Goal: Information Seeking & Learning: Learn about a topic

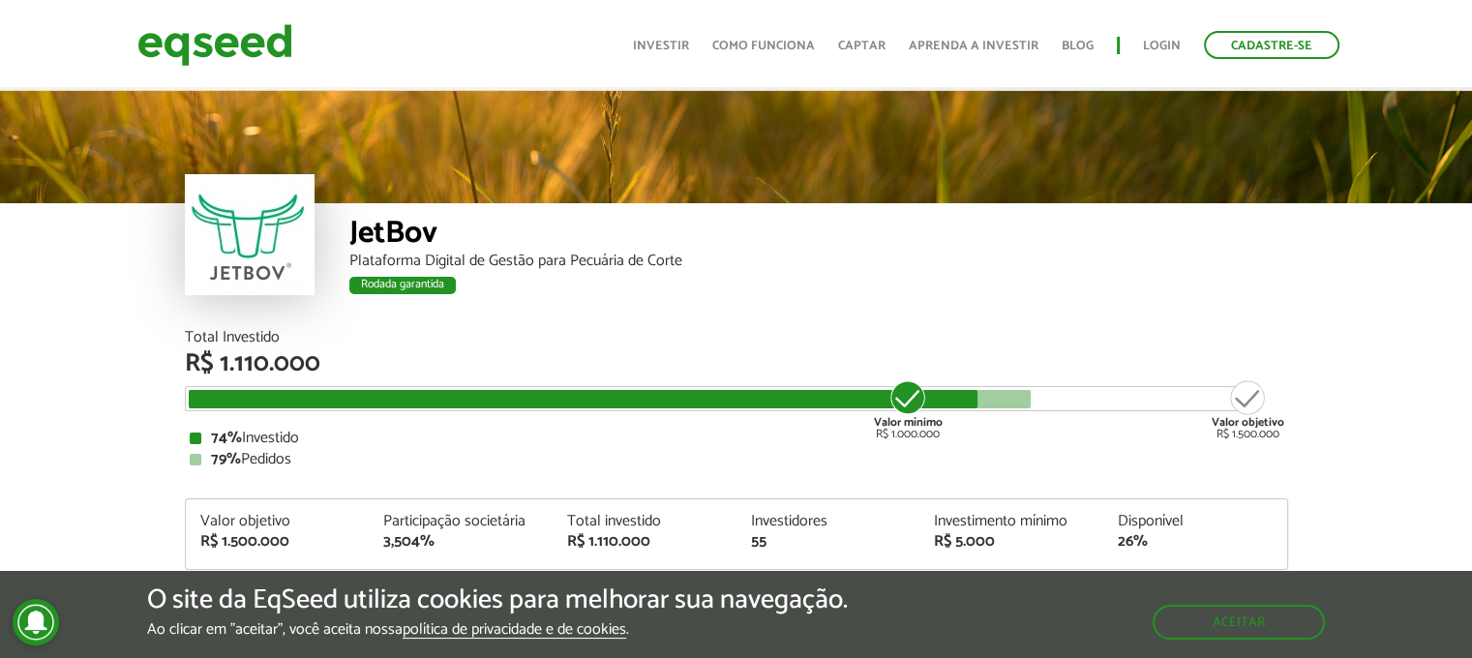
scroll to position [2334, 0]
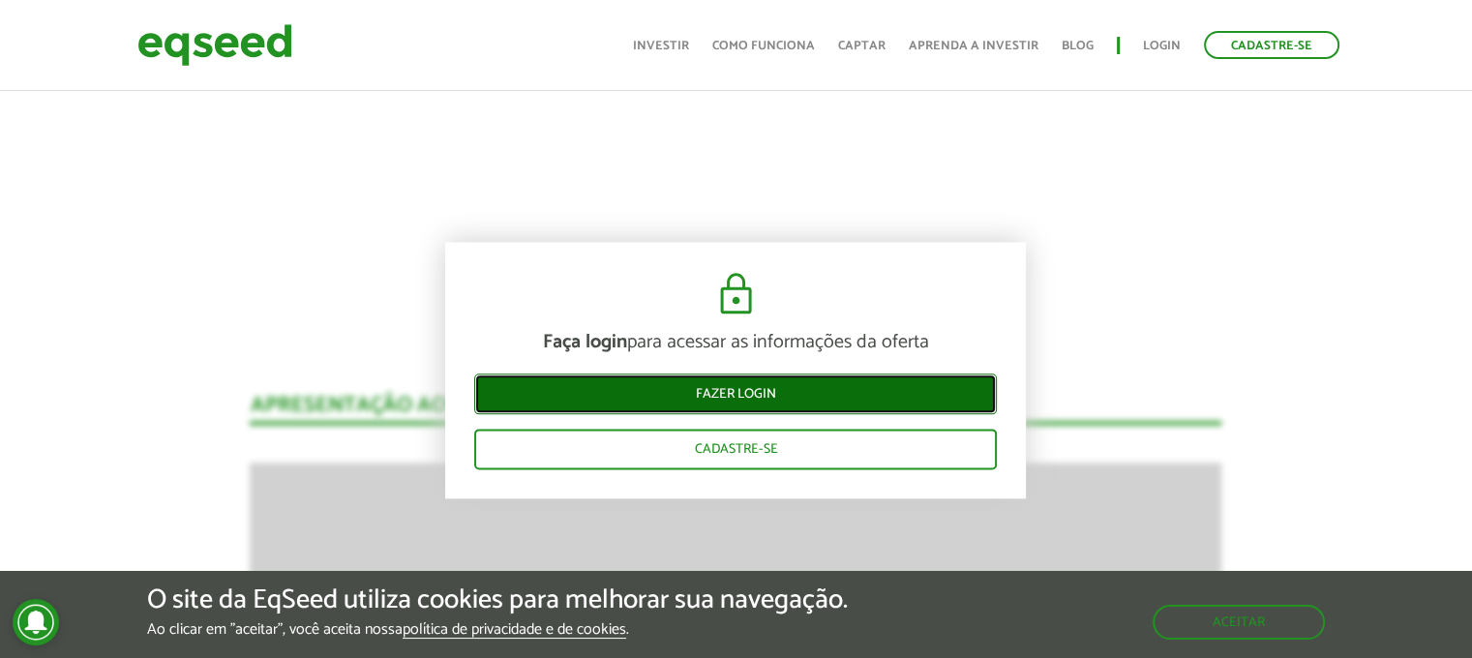
click at [737, 399] on link "Fazer login" at bounding box center [735, 393] width 522 height 41
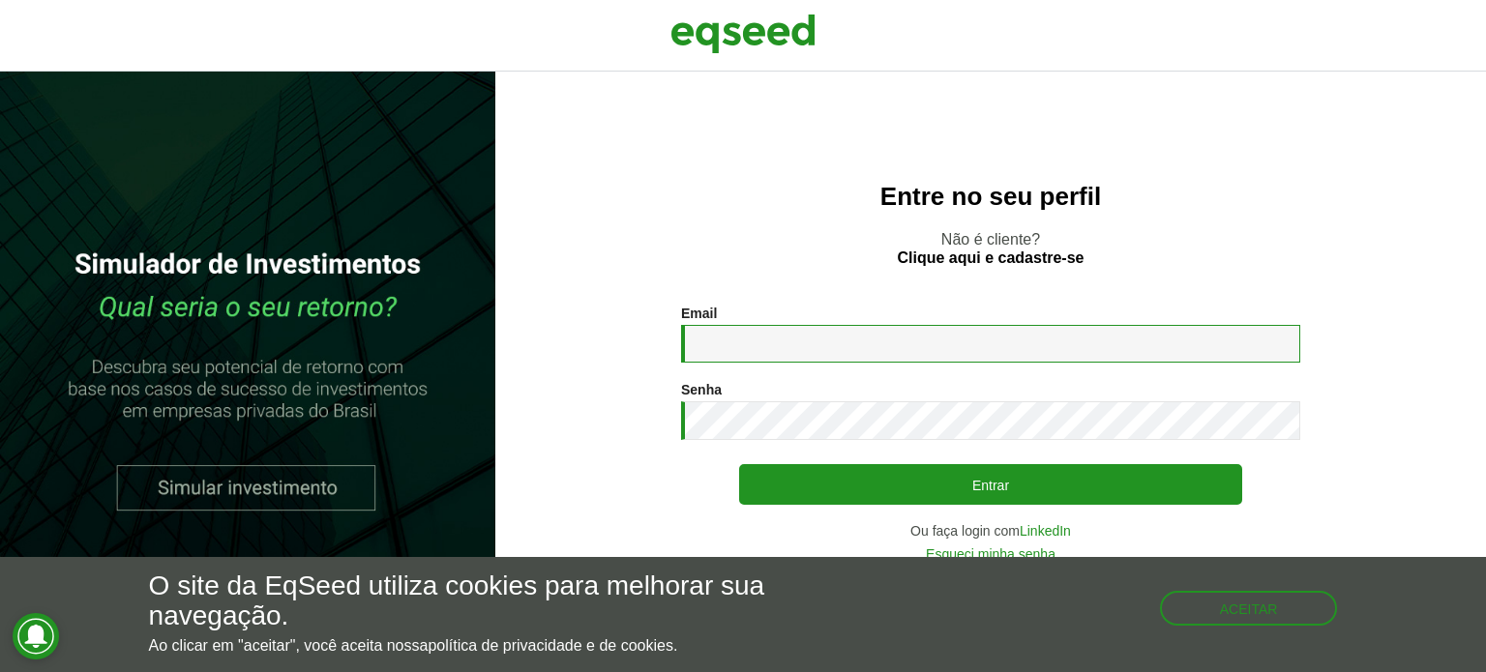
click at [805, 352] on input "Email *" at bounding box center [990, 344] width 619 height 38
type input "**********"
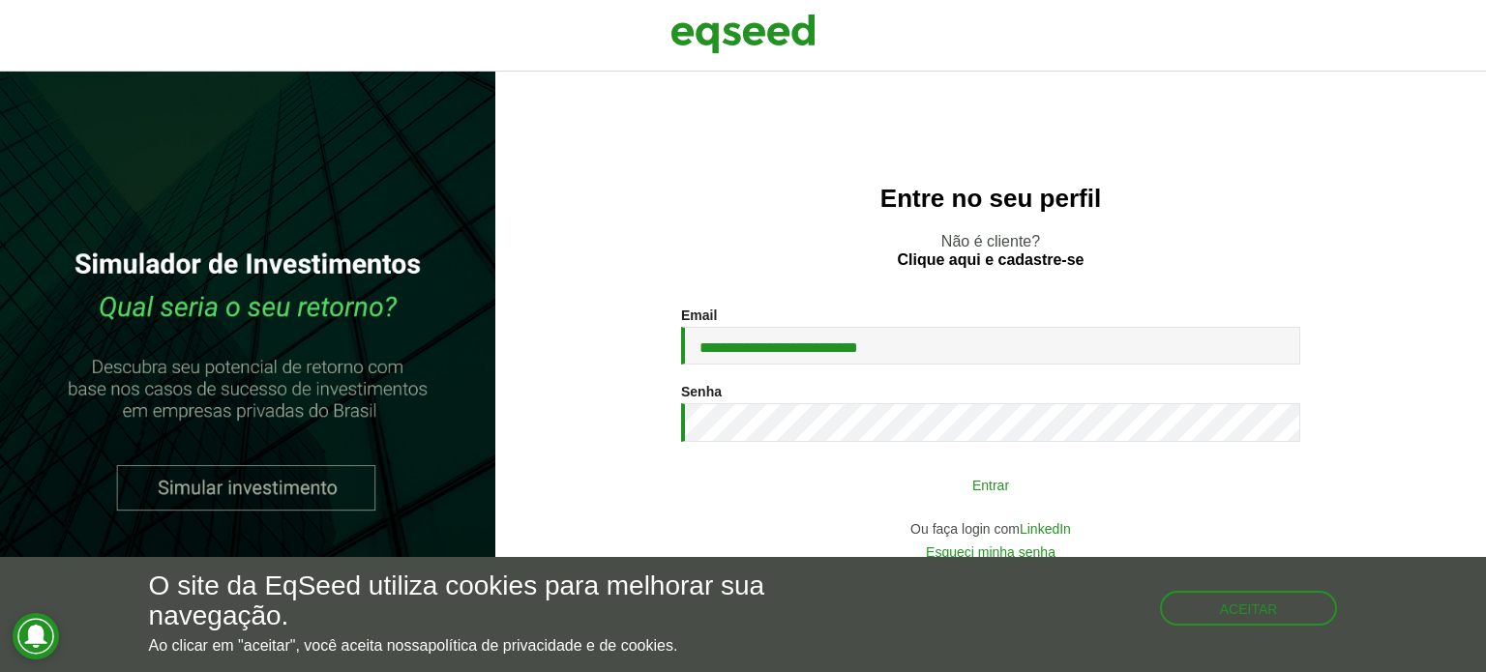
click at [956, 492] on button "Entrar" at bounding box center [990, 484] width 503 height 37
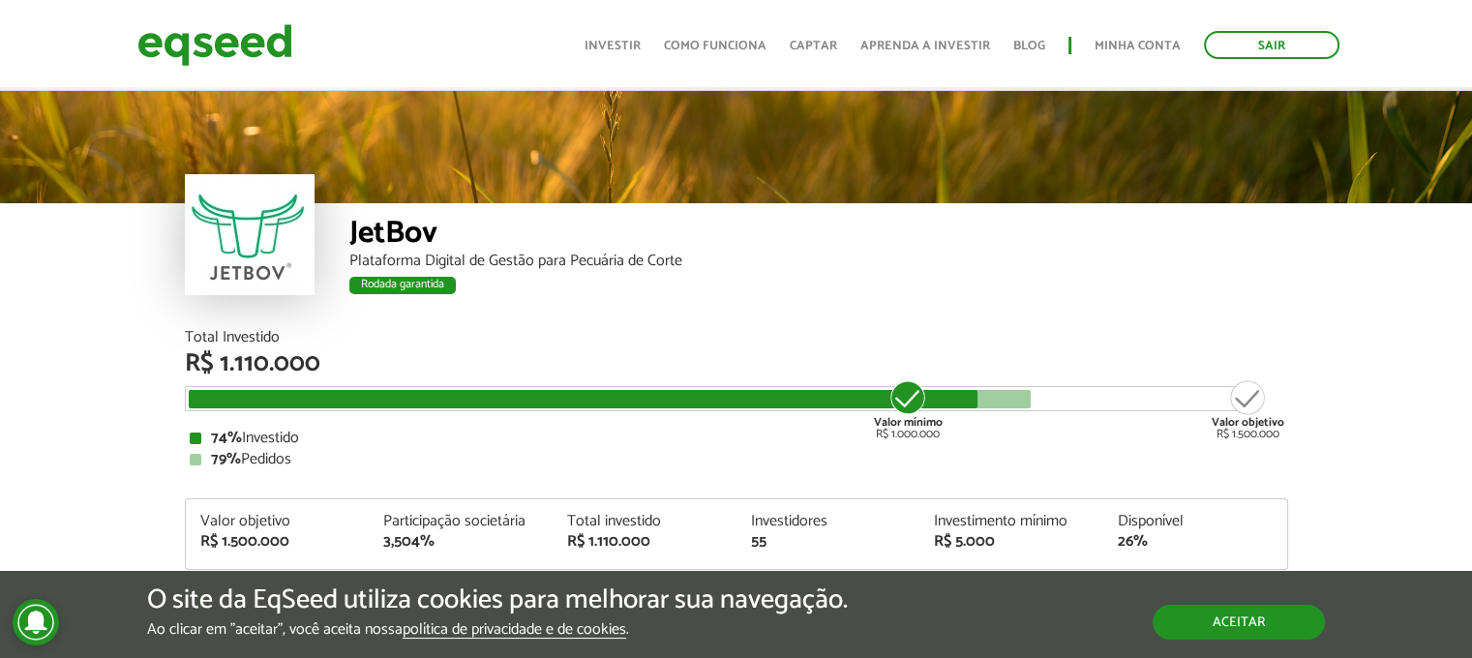
scroll to position [2040, 0]
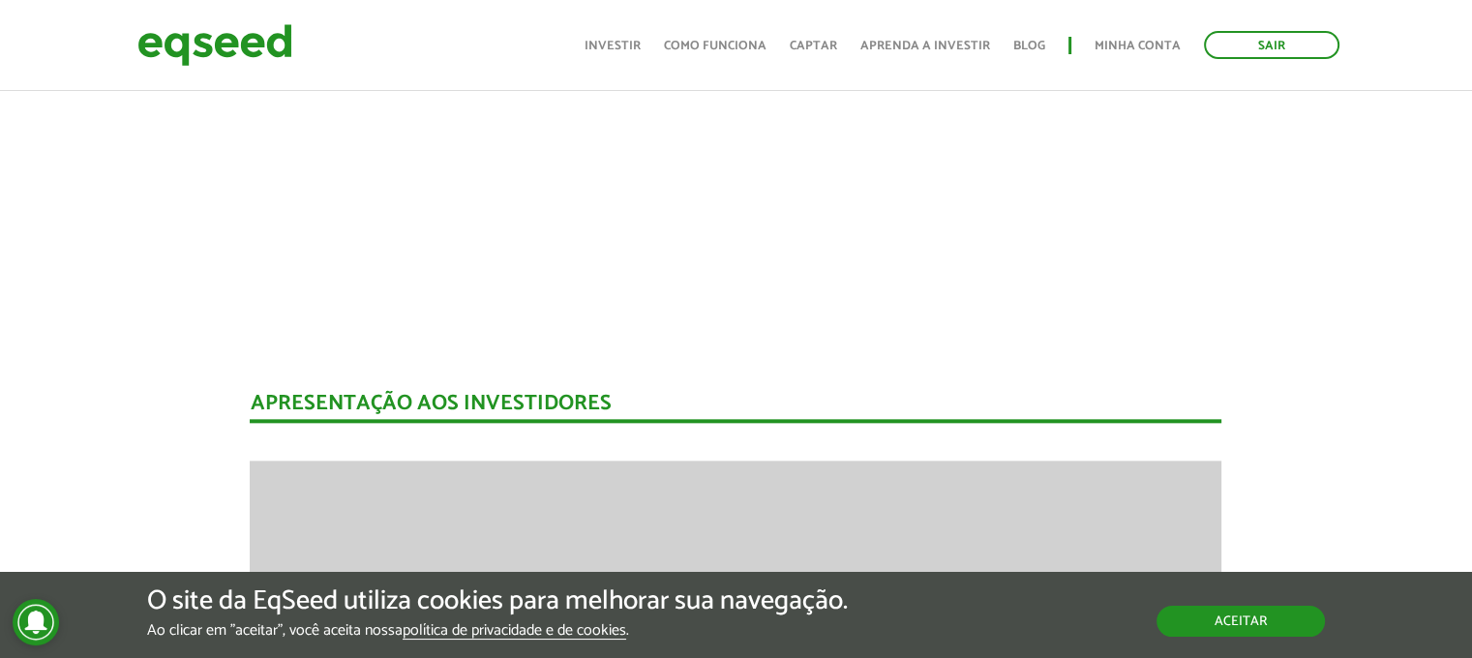
click at [1242, 621] on button "Aceitar" at bounding box center [1240, 621] width 168 height 31
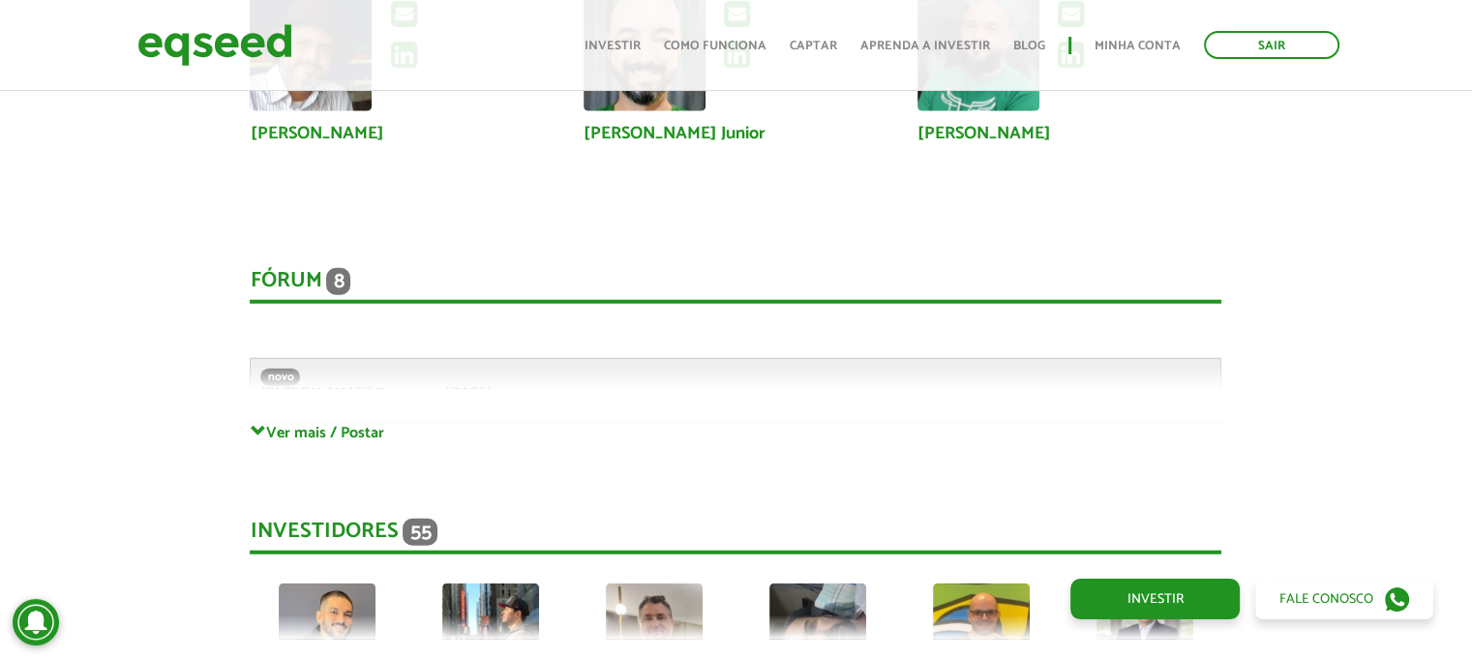
scroll to position [5136, 0]
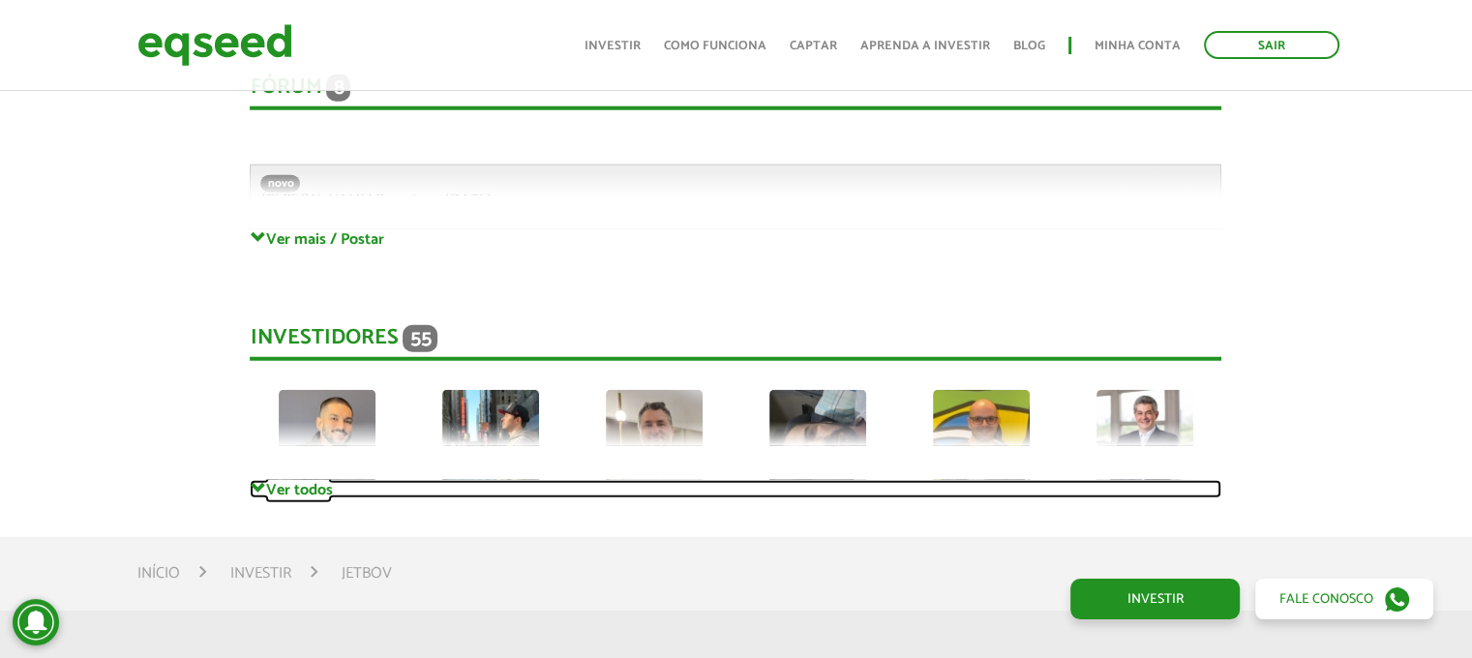
click at [275, 491] on link "Ver todos" at bounding box center [735, 489] width 971 height 18
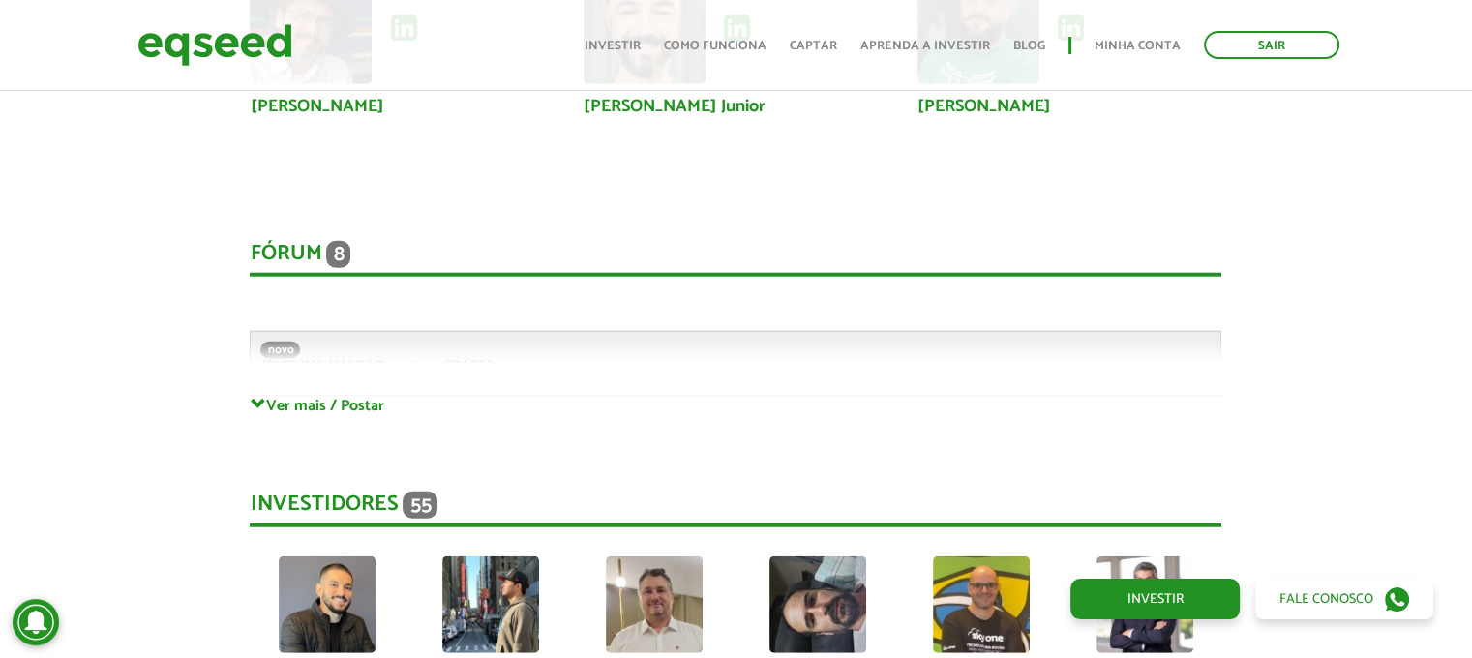
scroll to position [4967, 0]
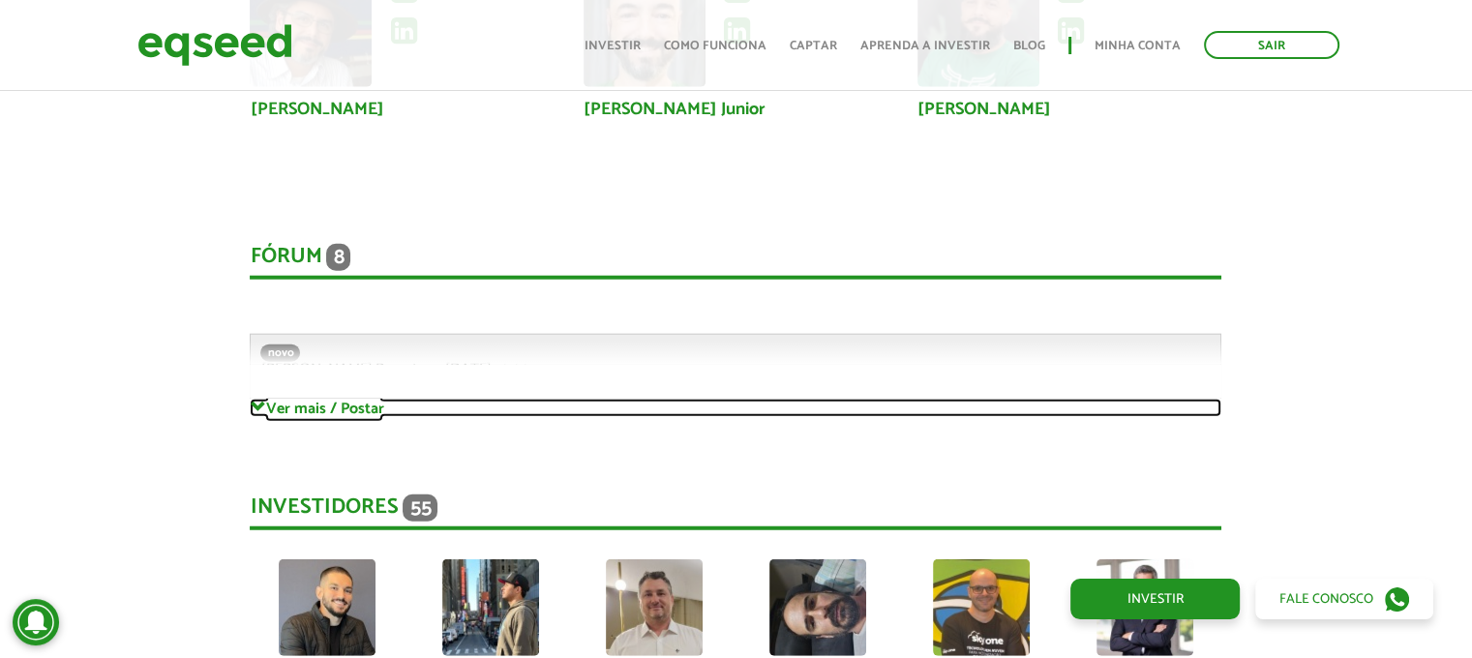
click at [303, 403] on link "Ver mais / Postar" at bounding box center [735, 408] width 971 height 18
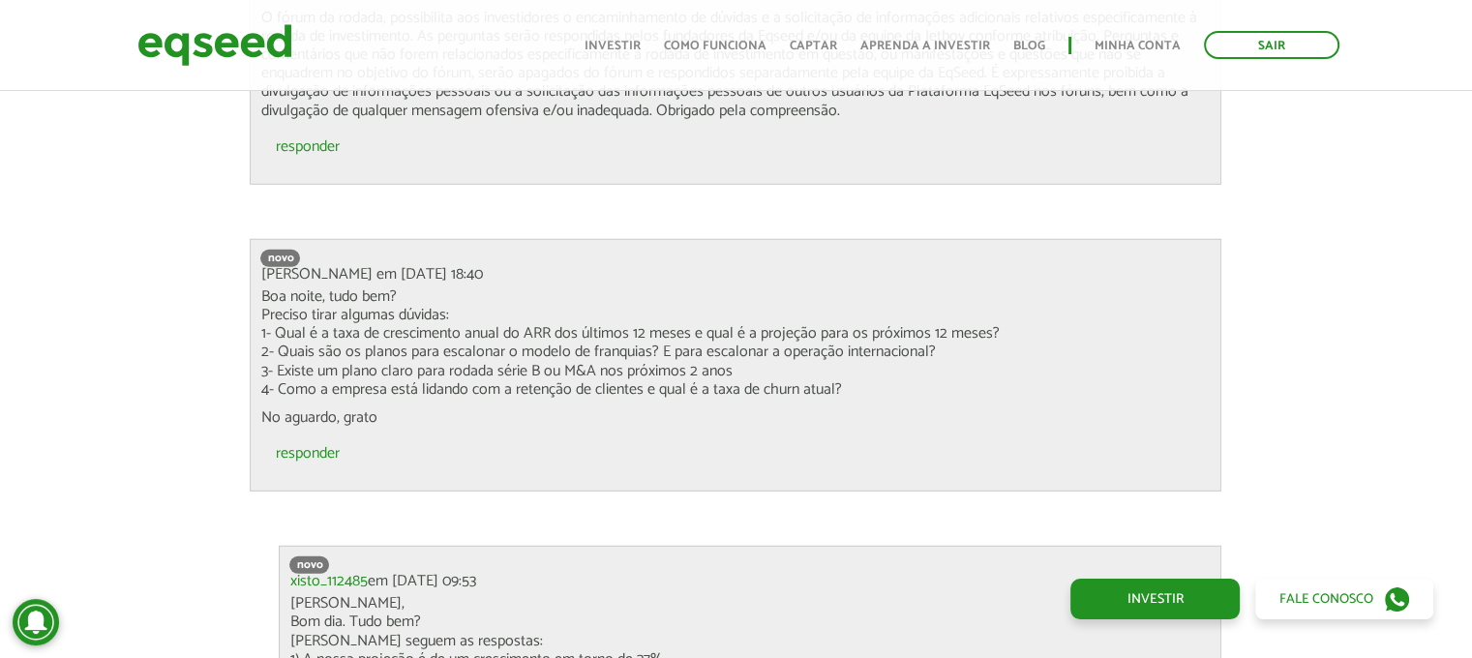
scroll to position [5548, 0]
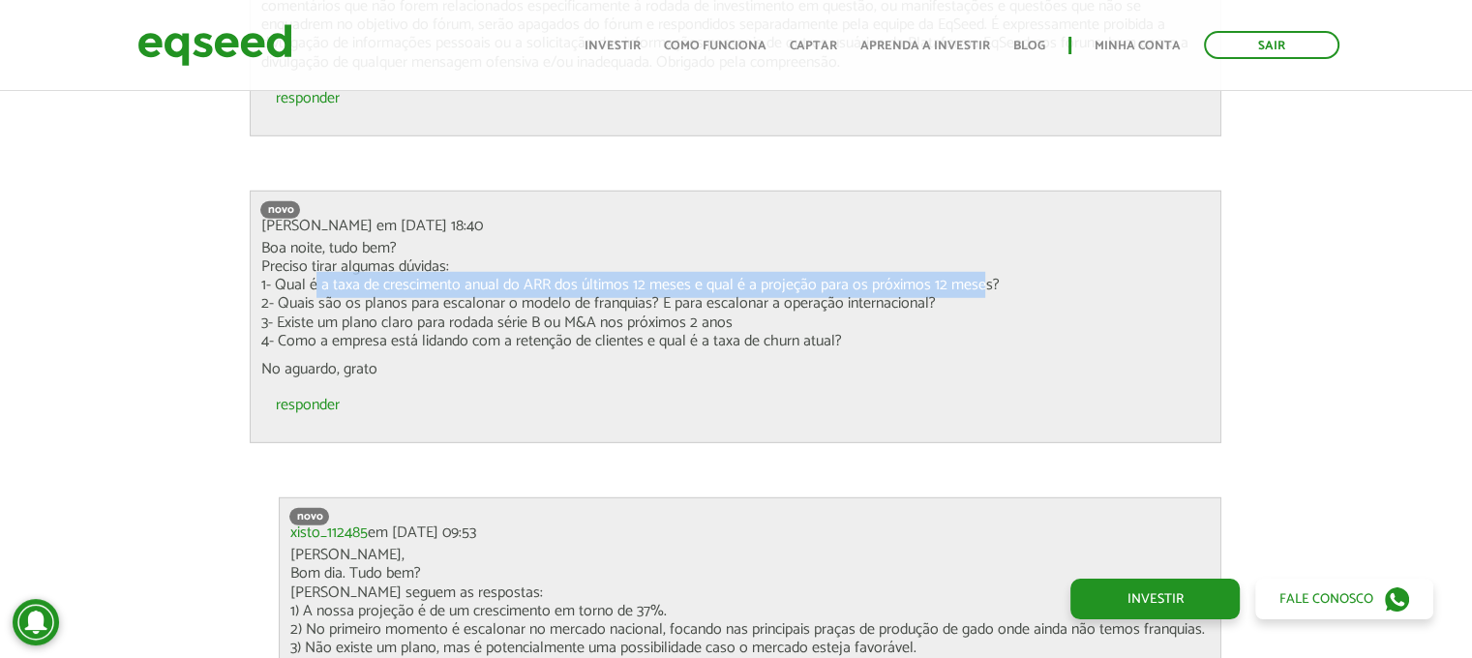
drag, startPoint x: 307, startPoint y: 282, endPoint x: 982, endPoint y: 285, distance: 675.3
click at [981, 285] on p "Boa noite, tudo bem? Preciso tirar algumas dúvidas: 1- Qual é a taxa de crescim…" at bounding box center [735, 294] width 950 height 111
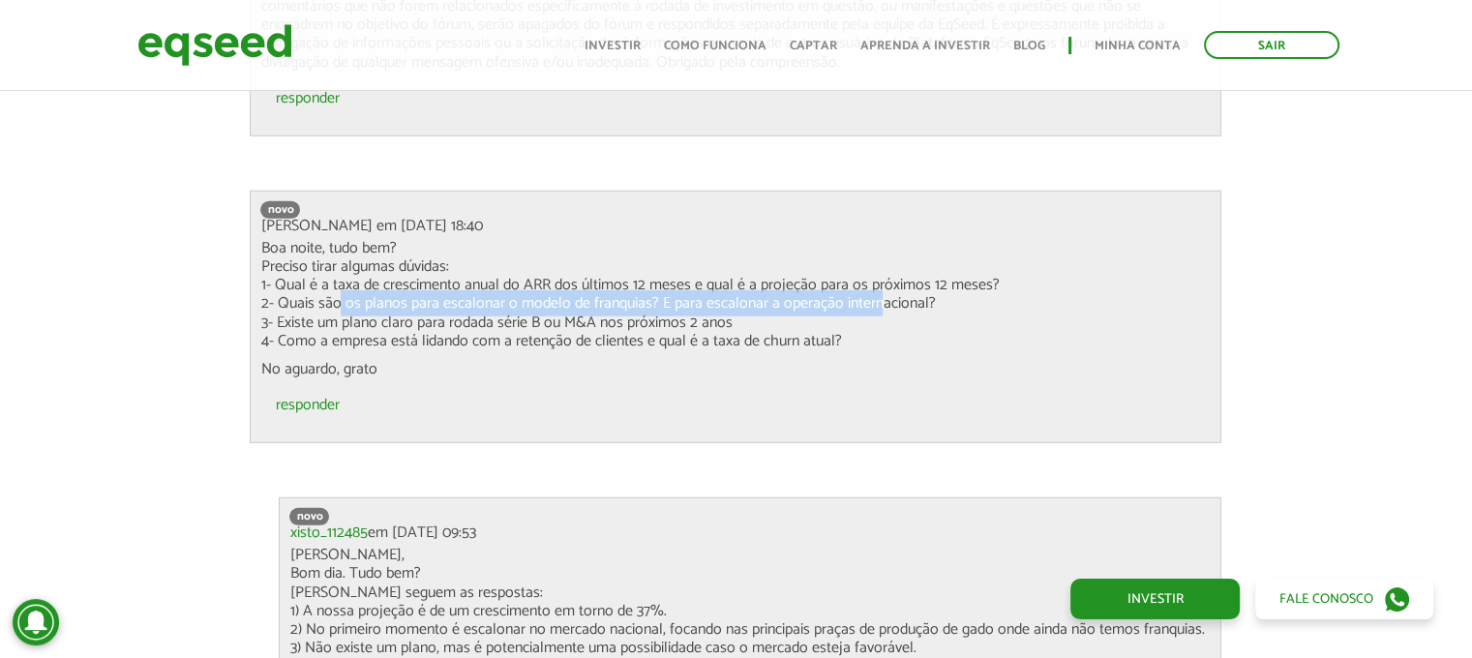
drag, startPoint x: 332, startPoint y: 305, endPoint x: 875, endPoint y: 302, distance: 542.8
click at [874, 302] on p "Boa noite, tudo bem? Preciso tirar algumas dúvidas: 1- Qual é a taxa de crescim…" at bounding box center [735, 294] width 950 height 111
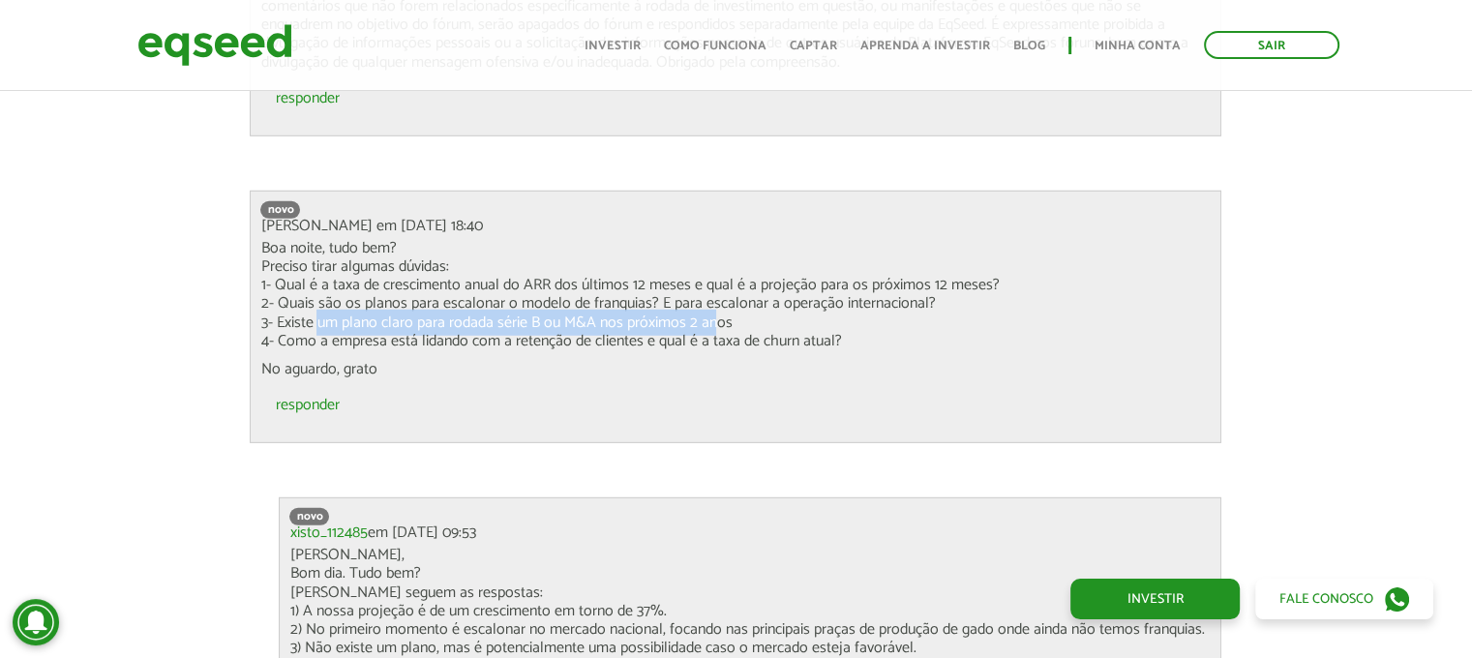
drag, startPoint x: 320, startPoint y: 317, endPoint x: 706, endPoint y: 313, distance: 386.1
click at [705, 313] on p "Boa noite, tudo bem? Preciso tirar algumas dúvidas: 1- Qual é a taxa de crescim…" at bounding box center [735, 294] width 950 height 111
drag, startPoint x: 325, startPoint y: 337, endPoint x: 868, endPoint y: 335, distance: 542.8
click at [868, 335] on p "Boa noite, tudo bem? Preciso tirar algumas dúvidas: 1- Qual é a taxa de crescim…" at bounding box center [735, 294] width 950 height 111
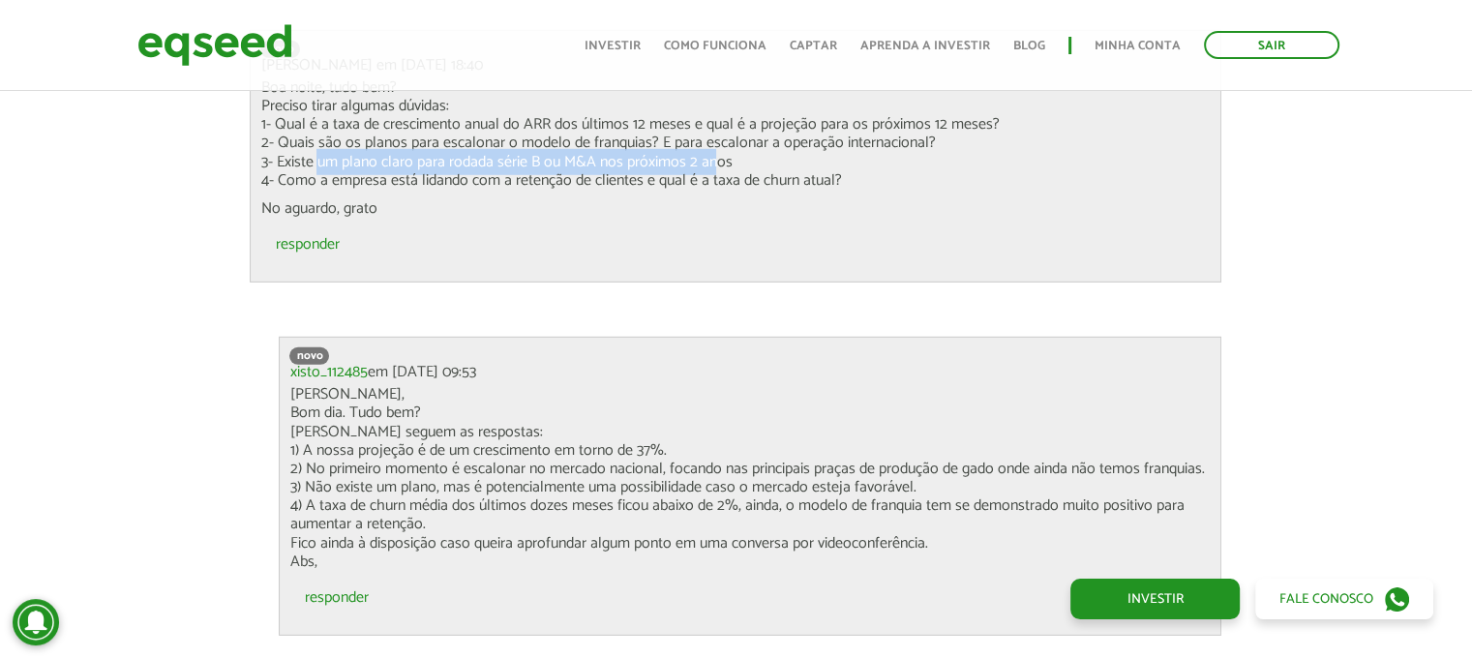
scroll to position [5741, 0]
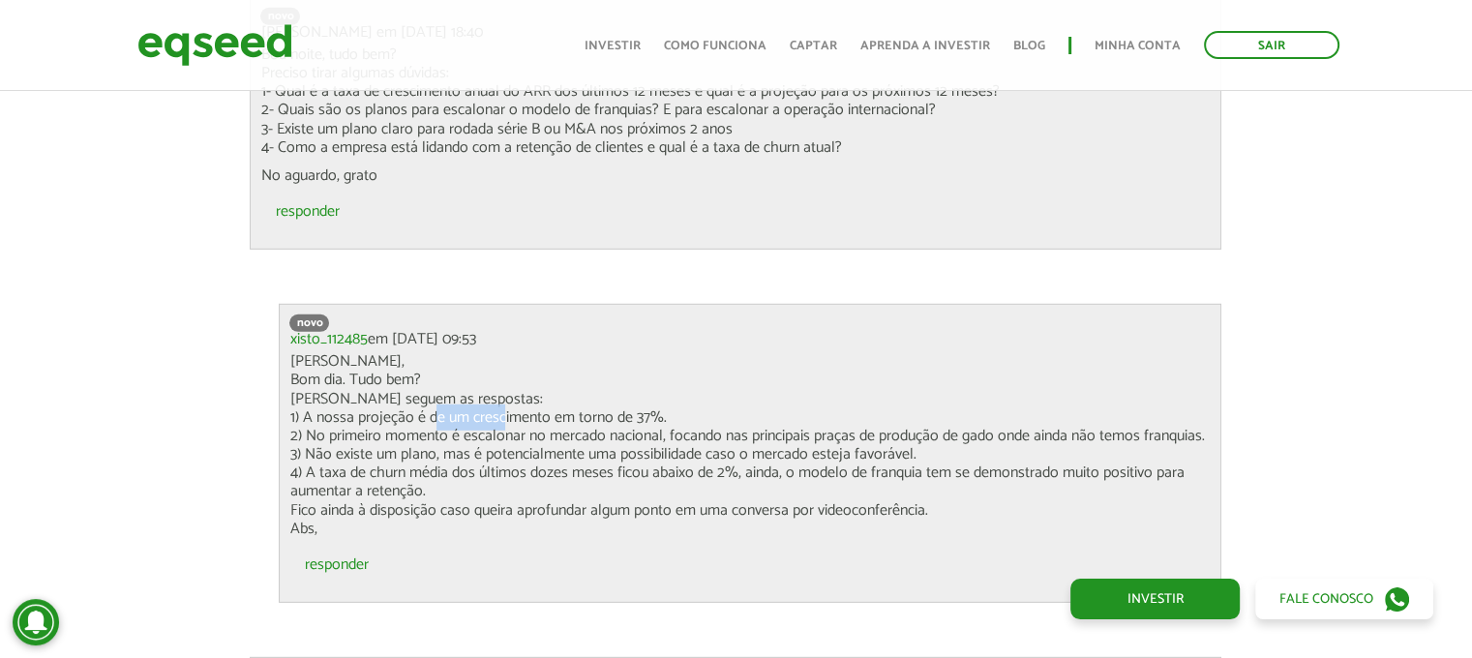
drag, startPoint x: 426, startPoint y: 413, endPoint x: 496, endPoint y: 414, distance: 70.6
click at [496, 414] on p "Ola José, Bom dia. Tudo bem? Abaixo seguem as respostas: 1) A nossa projeção é …" at bounding box center [749, 445] width 921 height 186
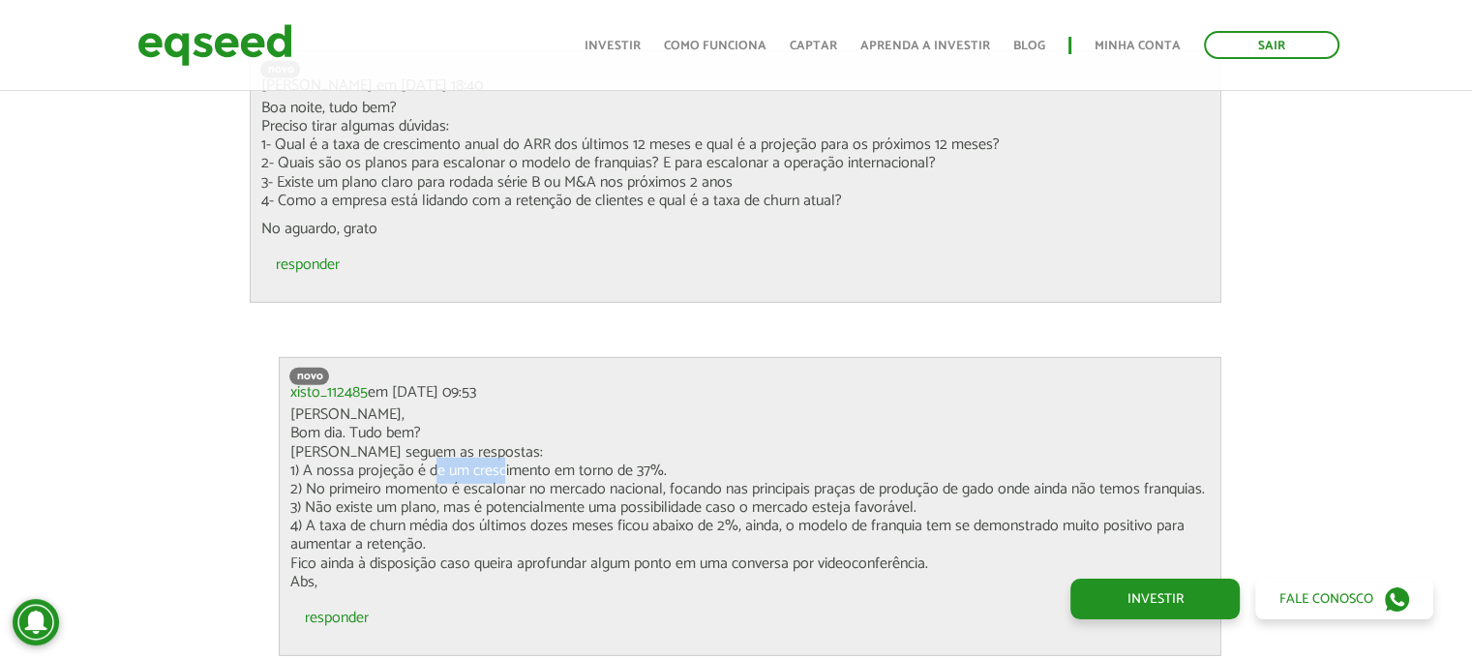
scroll to position [5644, 0]
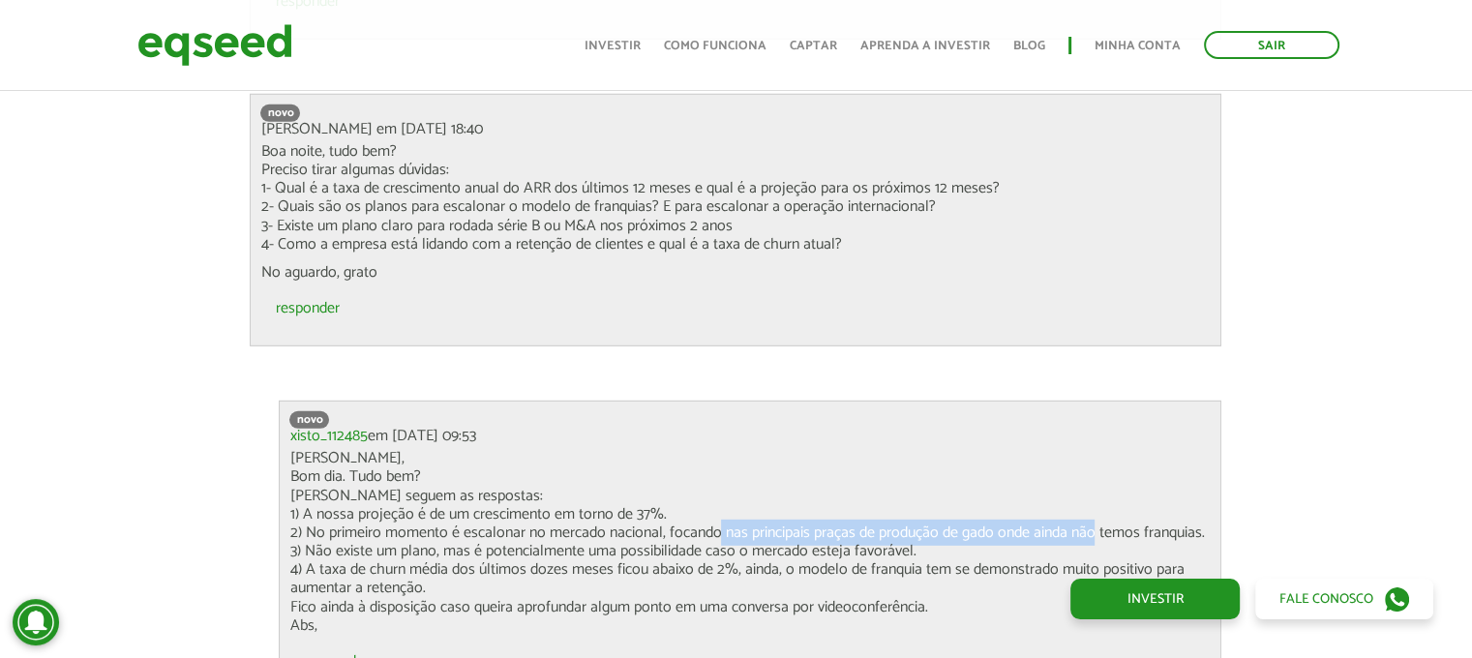
drag, startPoint x: 707, startPoint y: 530, endPoint x: 1088, endPoint y: 524, distance: 381.2
click at [1088, 524] on p "Ola José, Bom dia. Tudo bem? Abaixo seguem as respostas: 1) A nossa projeção é …" at bounding box center [749, 542] width 921 height 186
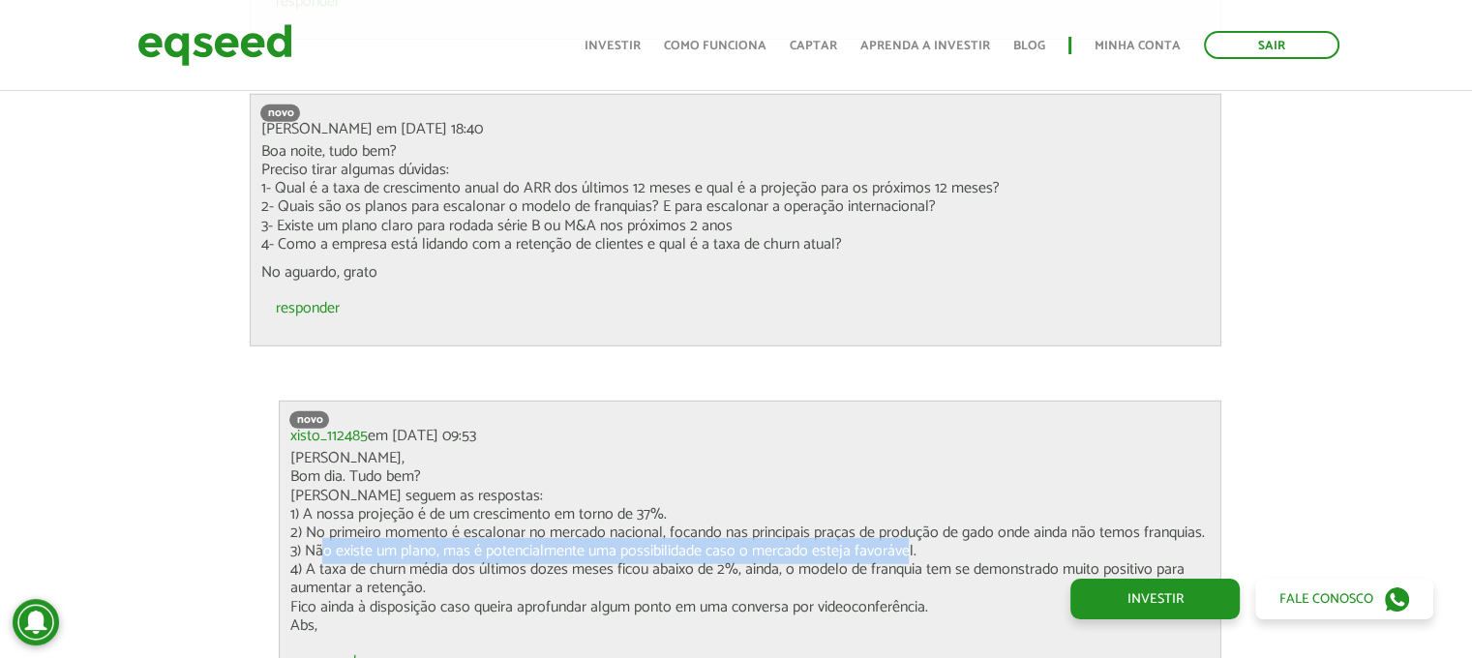
drag, startPoint x: 314, startPoint y: 548, endPoint x: 897, endPoint y: 547, distance: 582.4
click at [897, 547] on p "Ola José, Bom dia. Tudo bem? Abaixo seguem as respostas: 1) A nossa projeção é …" at bounding box center [749, 542] width 921 height 186
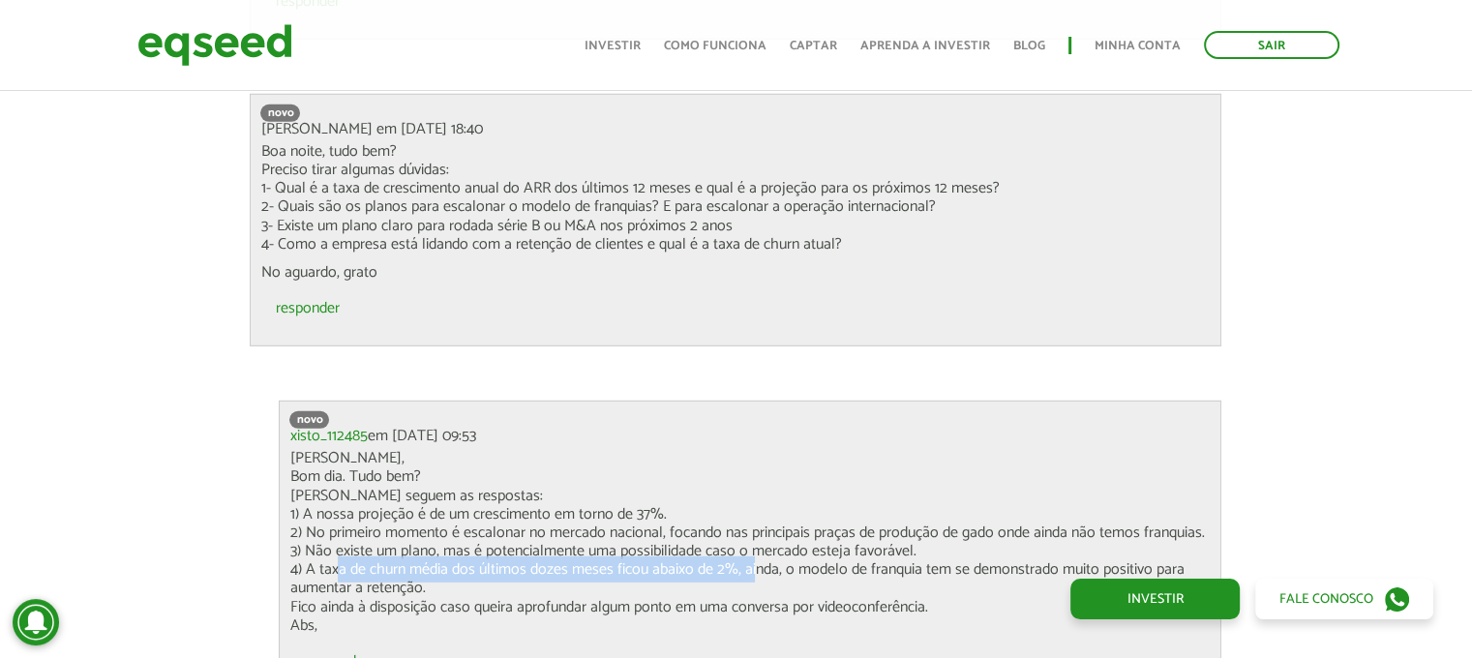
drag, startPoint x: 333, startPoint y: 571, endPoint x: 753, endPoint y: 568, distance: 419.9
click at [751, 568] on p "Ola José, Bom dia. Tudo bem? Abaixo seguem as respostas: 1) A nossa projeção é …" at bounding box center [749, 542] width 921 height 186
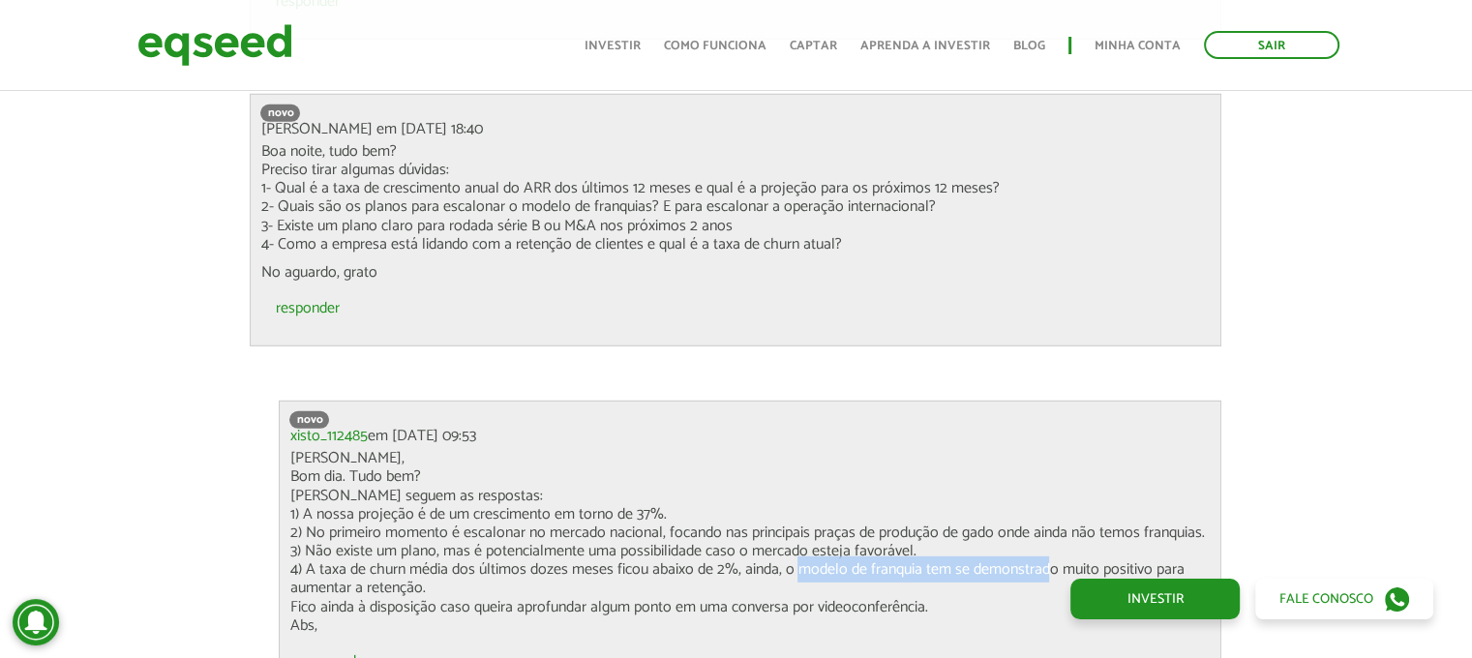
drag, startPoint x: 791, startPoint y: 565, endPoint x: 1042, endPoint y: 569, distance: 250.6
click at [1042, 569] on p "Ola José, Bom dia. Tudo bem? Abaixo seguem as respostas: 1) A nossa projeção é …" at bounding box center [749, 542] width 921 height 186
drag, startPoint x: 333, startPoint y: 583, endPoint x: 397, endPoint y: 586, distance: 63.9
click at [397, 586] on p "Ola José, Bom dia. Tudo bem? Abaixo seguem as respostas: 1) A nossa projeção é …" at bounding box center [749, 542] width 921 height 186
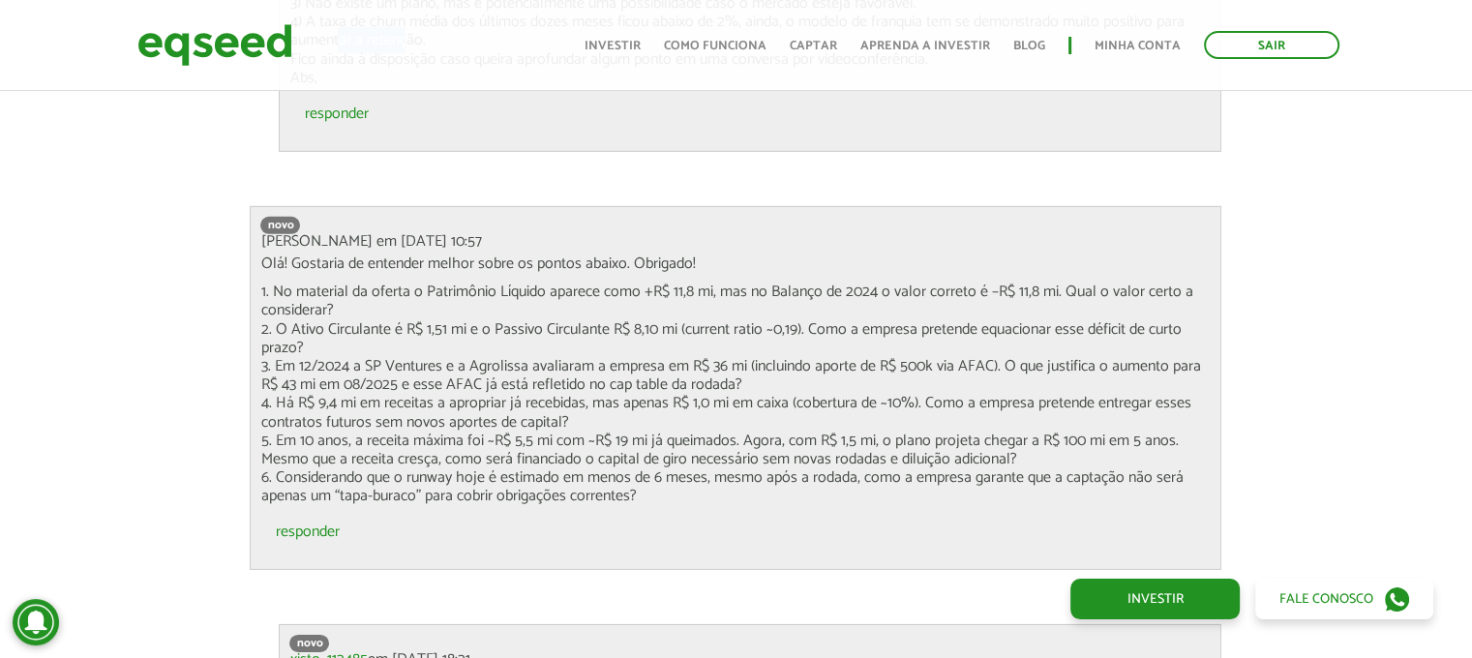
scroll to position [6322, 0]
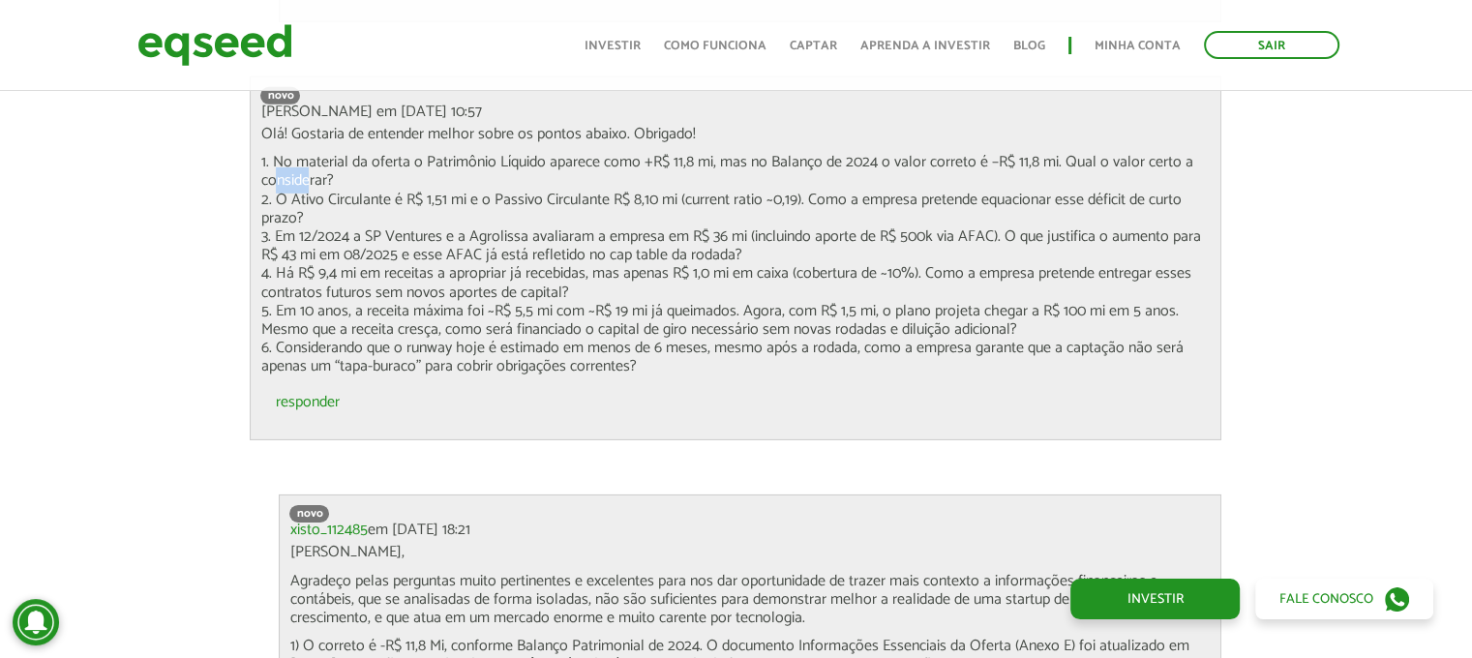
drag, startPoint x: 292, startPoint y: 177, endPoint x: 313, endPoint y: 178, distance: 21.3
click at [313, 178] on p "1. No material da oferta o Patrimônio Líquido aparece como +R$ 11,8 mi, mas no …" at bounding box center [735, 264] width 950 height 223
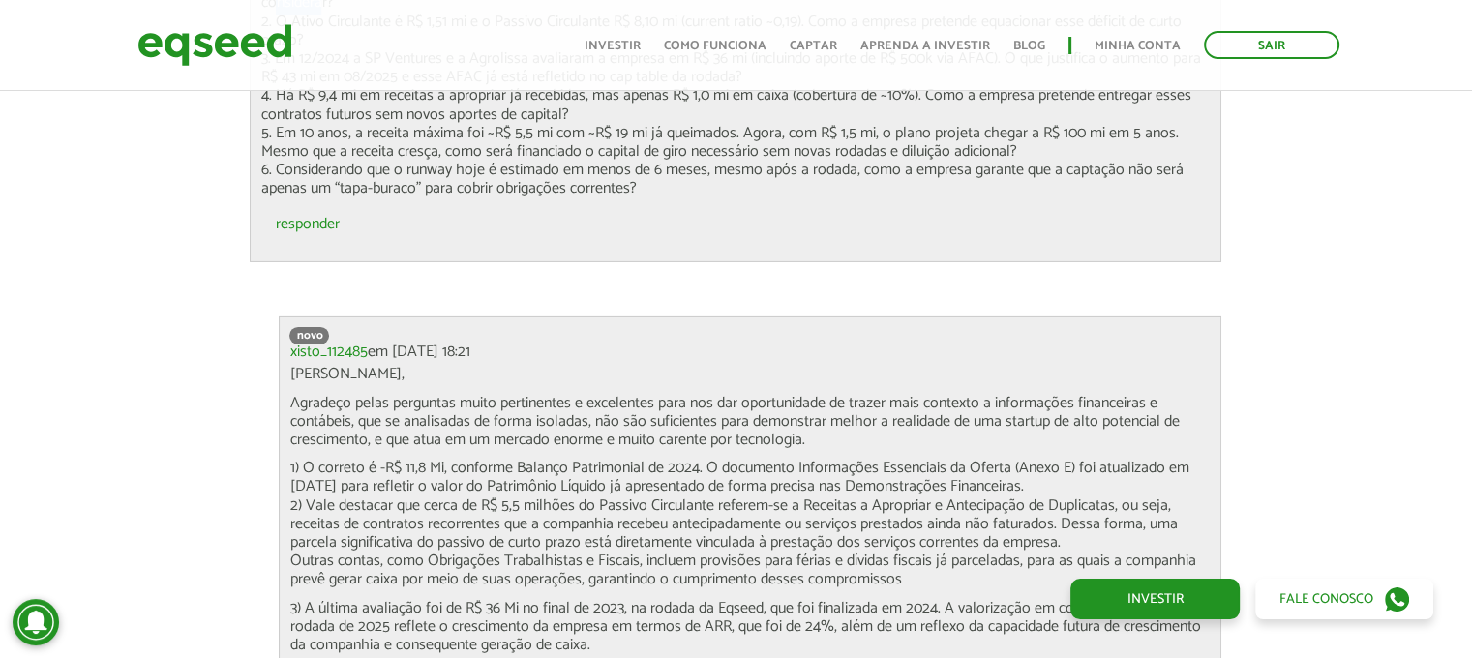
scroll to position [6515, 0]
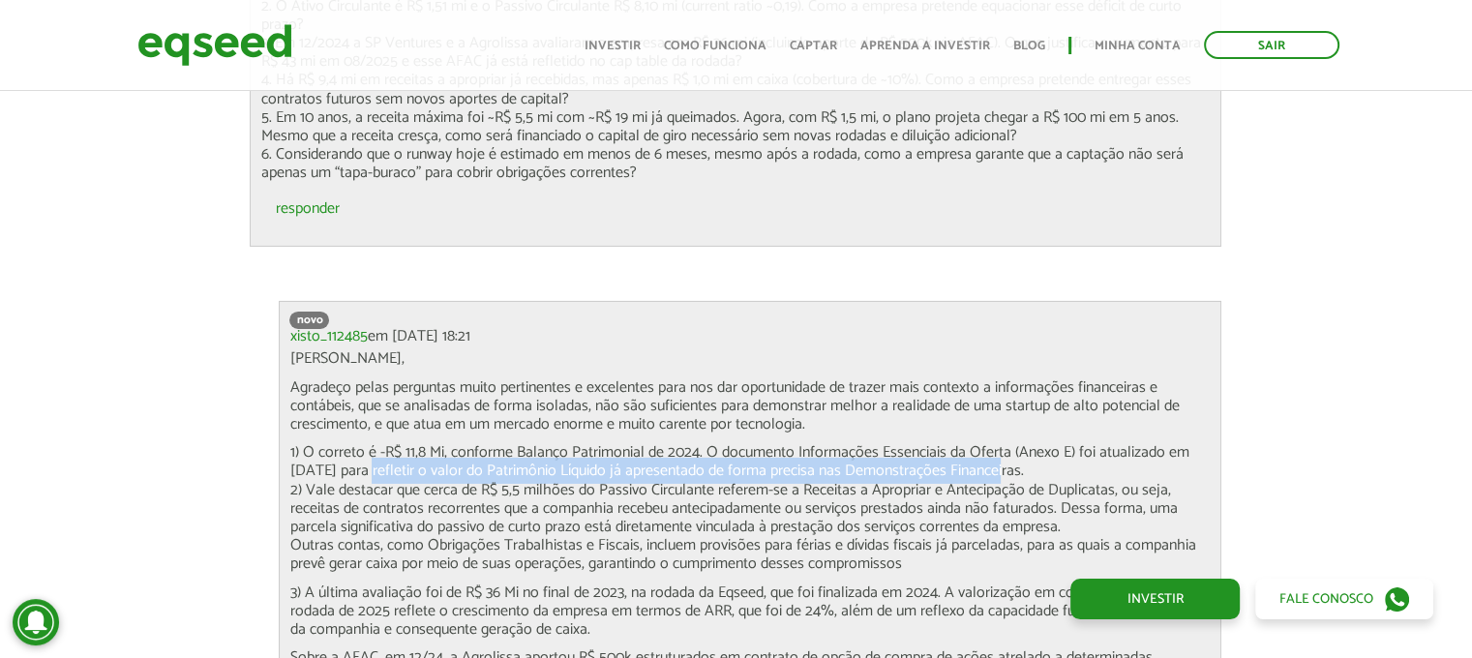
drag, startPoint x: 377, startPoint y: 464, endPoint x: 1002, endPoint y: 468, distance: 625.0
click at [1002, 468] on p "1) O correto é -R$ 11,8 Mi, conforme Balanço Patrimonial de 2024. O documento I…" at bounding box center [749, 508] width 921 height 130
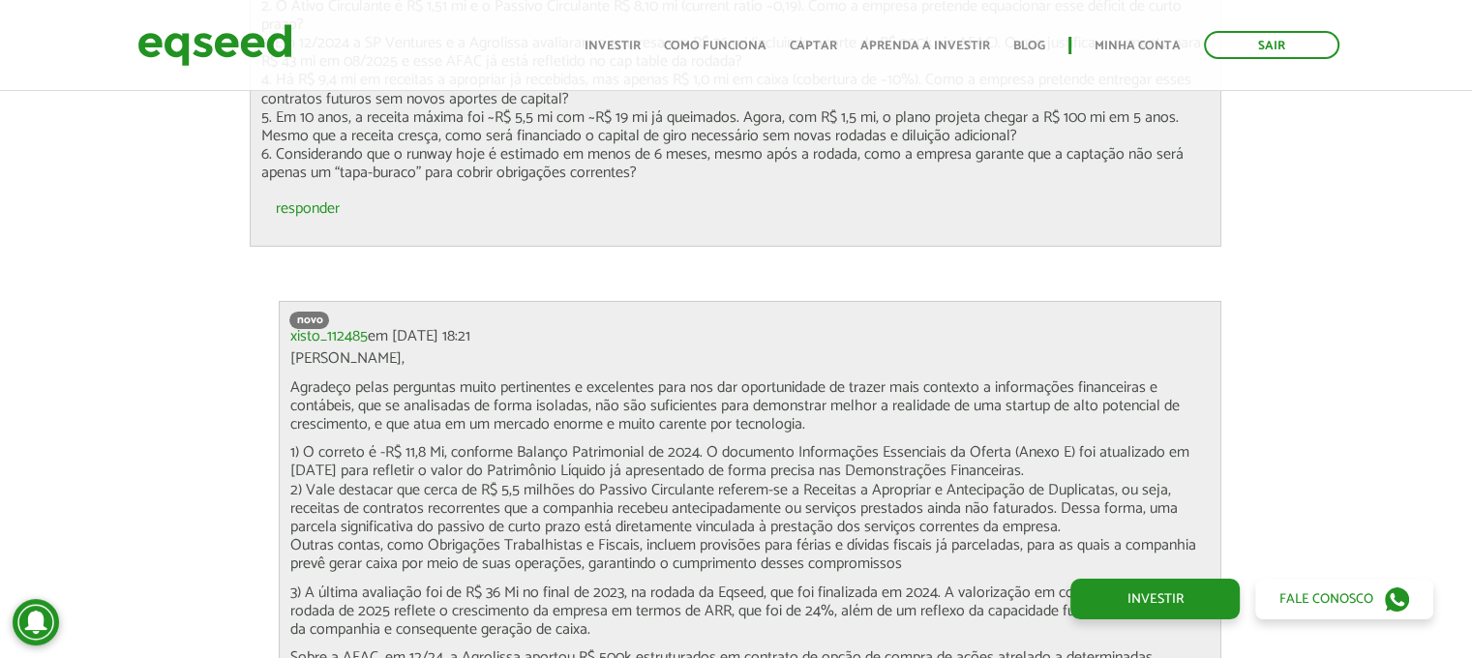
click at [592, 491] on p "1) O correto é -R$ 11,8 Mi, conforme Balanço Patrimonial de 2024. O documento I…" at bounding box center [749, 508] width 921 height 130
drag, startPoint x: 734, startPoint y: 485, endPoint x: 908, endPoint y: 484, distance: 174.2
click at [908, 484] on p "1) O correto é -R$ 11,8 Mi, conforme Balanço Patrimonial de 2024. O documento I…" at bounding box center [749, 508] width 921 height 130
click at [917, 484] on p "1) O correto é -R$ 11,8 Mi, conforme Balanço Patrimonial de 2024. O documento I…" at bounding box center [749, 508] width 921 height 130
drag, startPoint x: 859, startPoint y: 486, endPoint x: 1113, endPoint y: 484, distance: 253.5
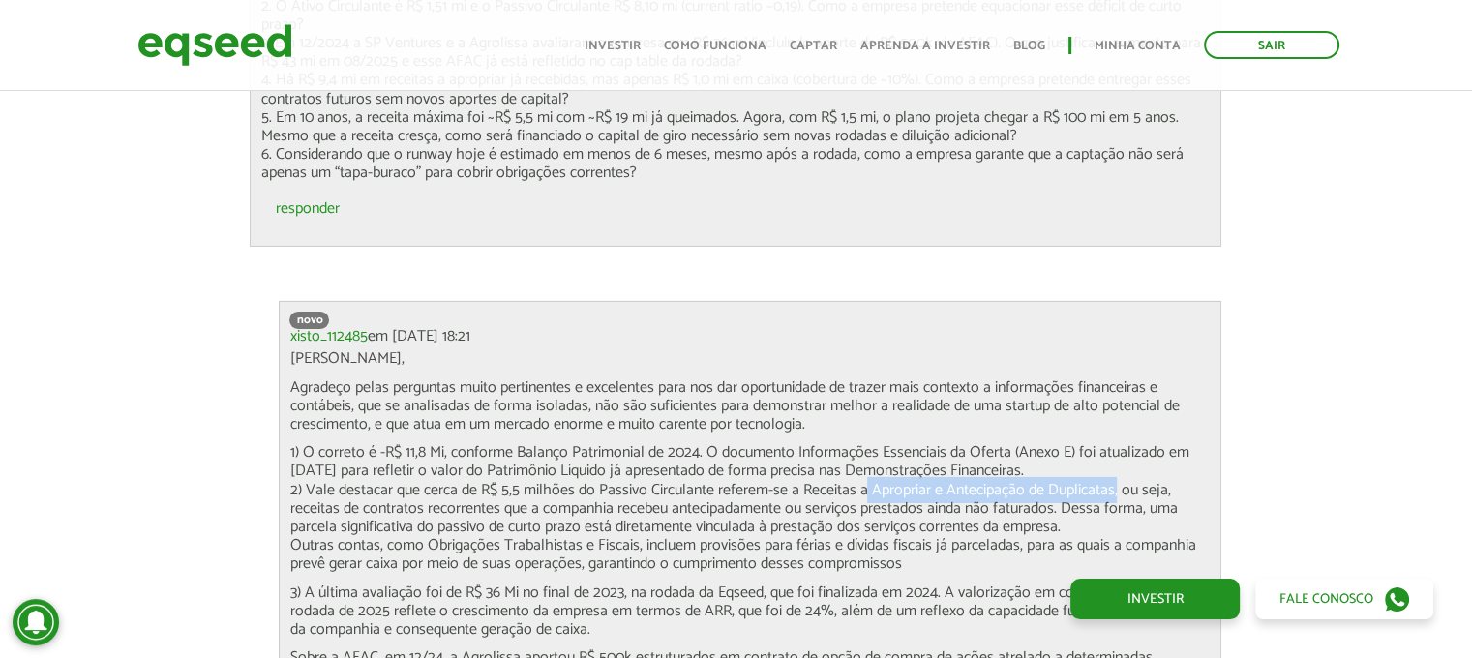
click at [1113, 484] on p "1) O correto é -R$ 11,8 Mi, conforme Balanço Patrimonial de 2024. O documento I…" at bounding box center [749, 508] width 921 height 130
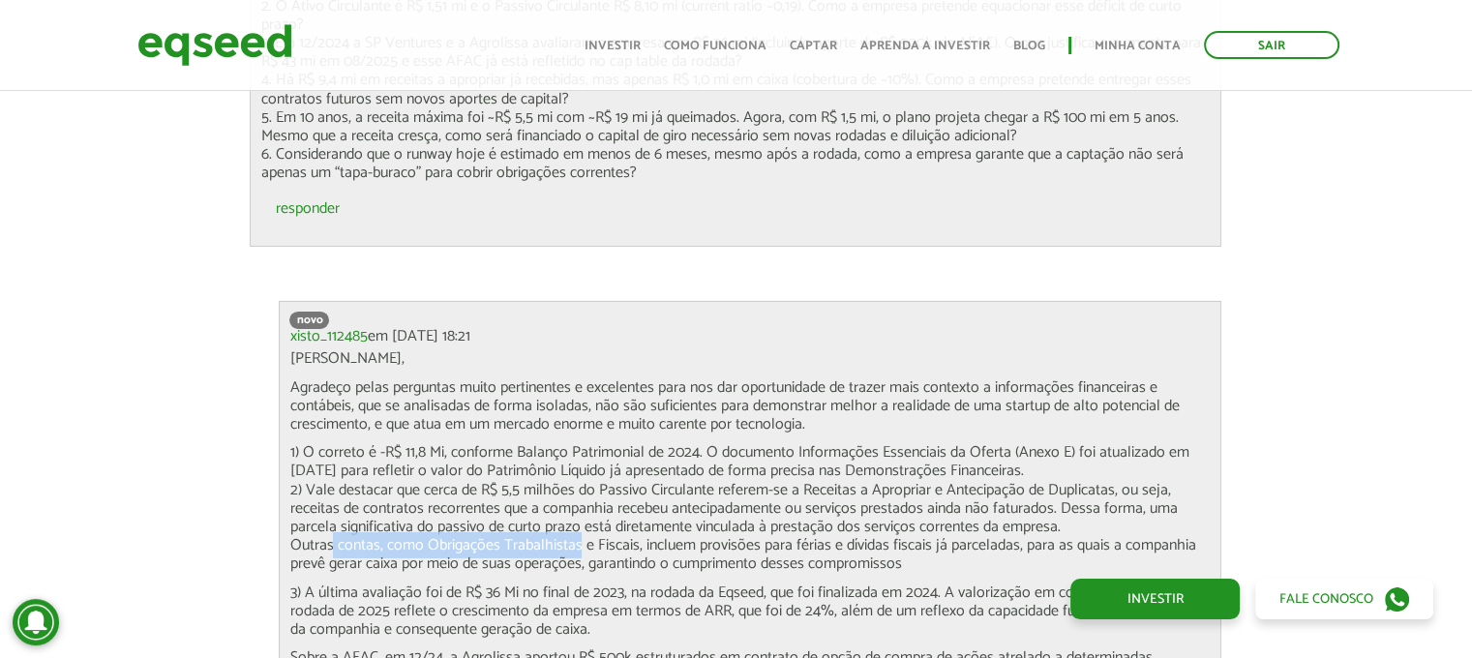
drag, startPoint x: 326, startPoint y: 544, endPoint x: 581, endPoint y: 551, distance: 254.6
click at [571, 551] on p "1) O correto é -R$ 11,8 Mi, conforme Balanço Patrimonial de 2024. O documento I…" at bounding box center [749, 508] width 921 height 130
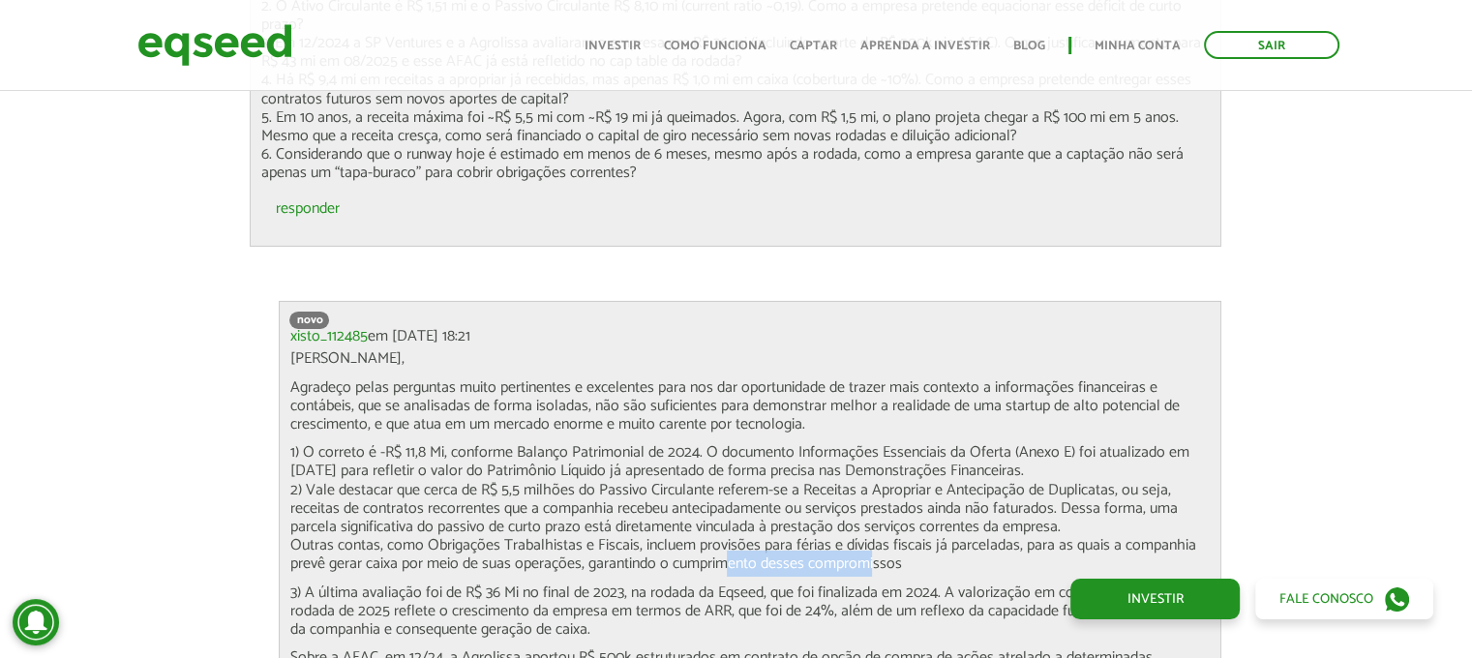
drag, startPoint x: 719, startPoint y: 560, endPoint x: 852, endPoint y: 558, distance: 133.5
click at [868, 562] on p "1) O correto é -R$ 11,8 Mi, conforme Balanço Patrimonial de 2024. O documento I…" at bounding box center [749, 508] width 921 height 130
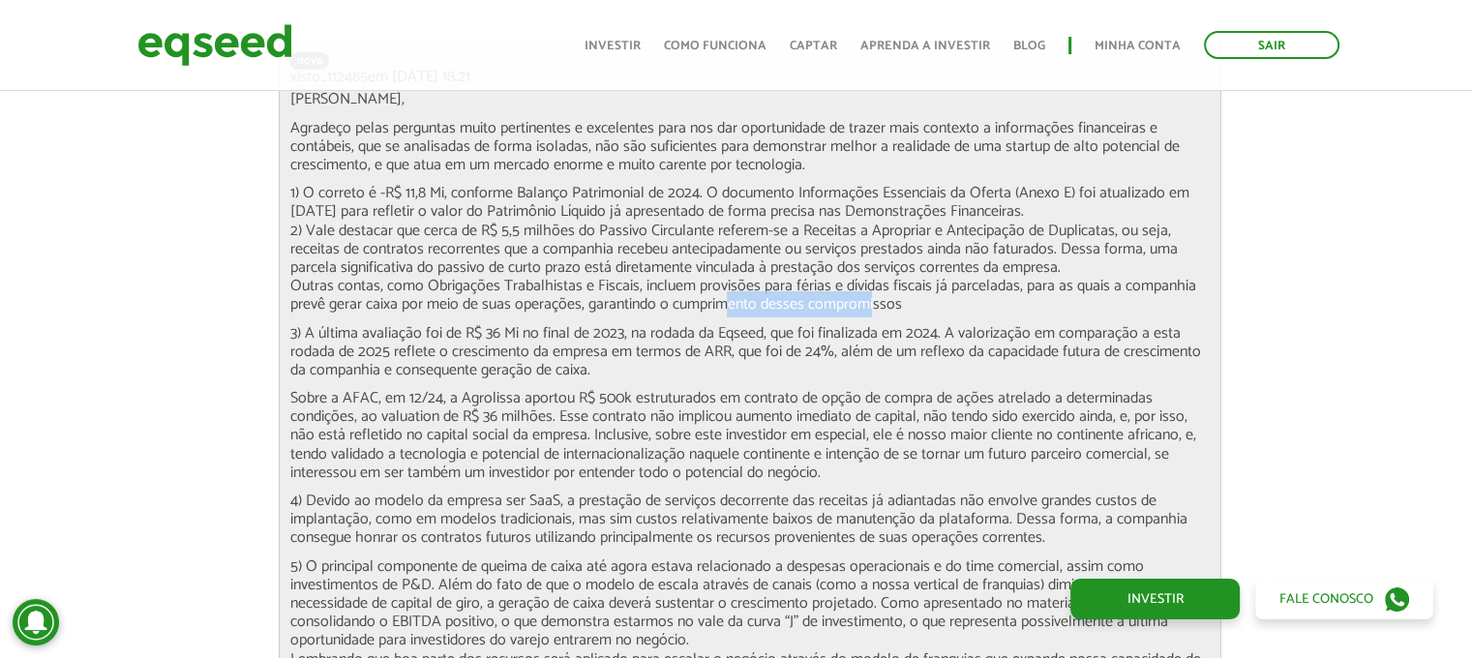
scroll to position [6805, 0]
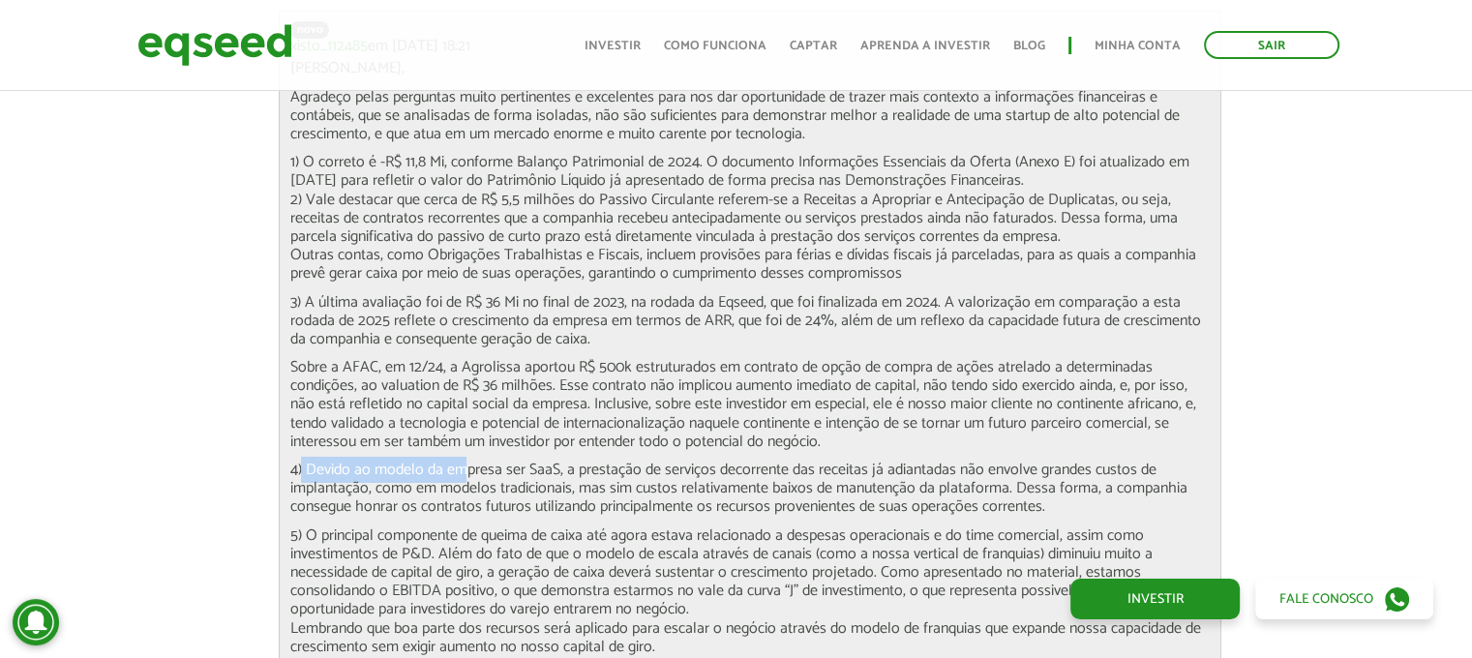
drag, startPoint x: 301, startPoint y: 466, endPoint x: 468, endPoint y: 477, distance: 167.7
click at [464, 478] on p "4) Devido ao modelo da empresa ser SaaS, a prestação de serviços decorrente das…" at bounding box center [749, 489] width 921 height 56
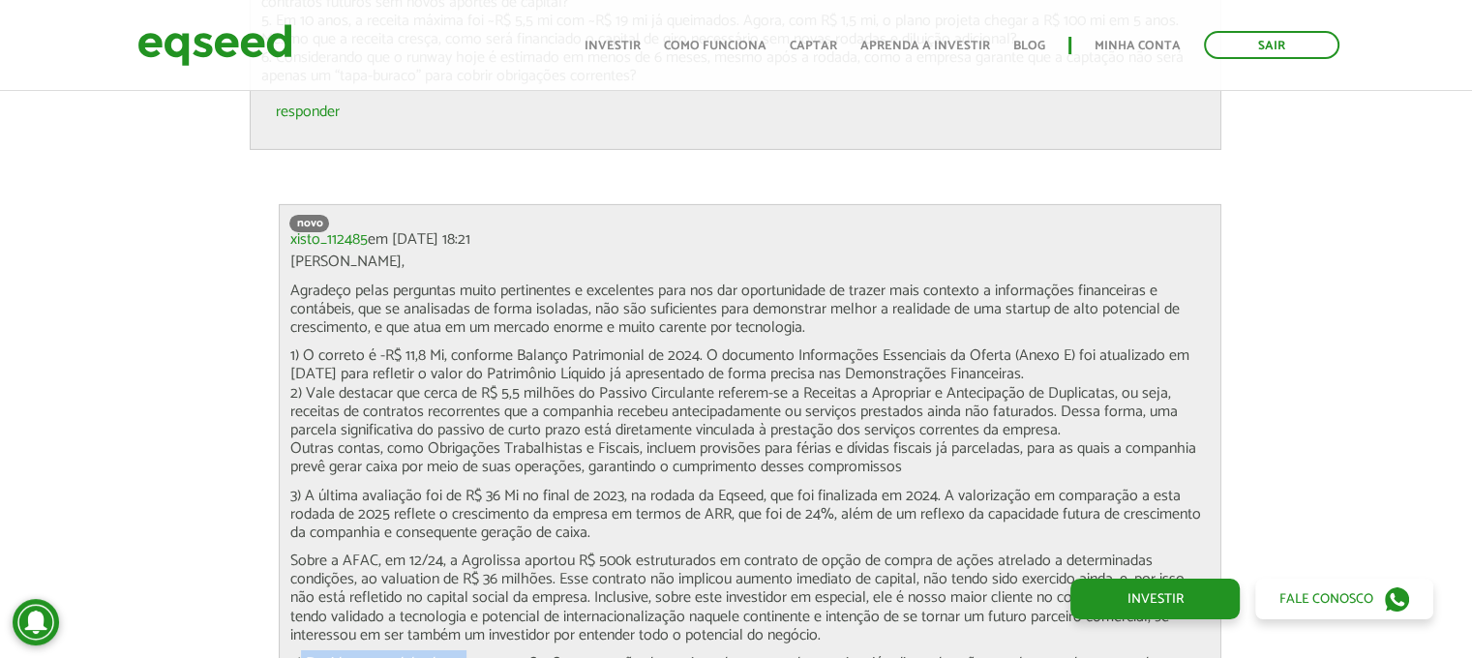
scroll to position [6902, 0]
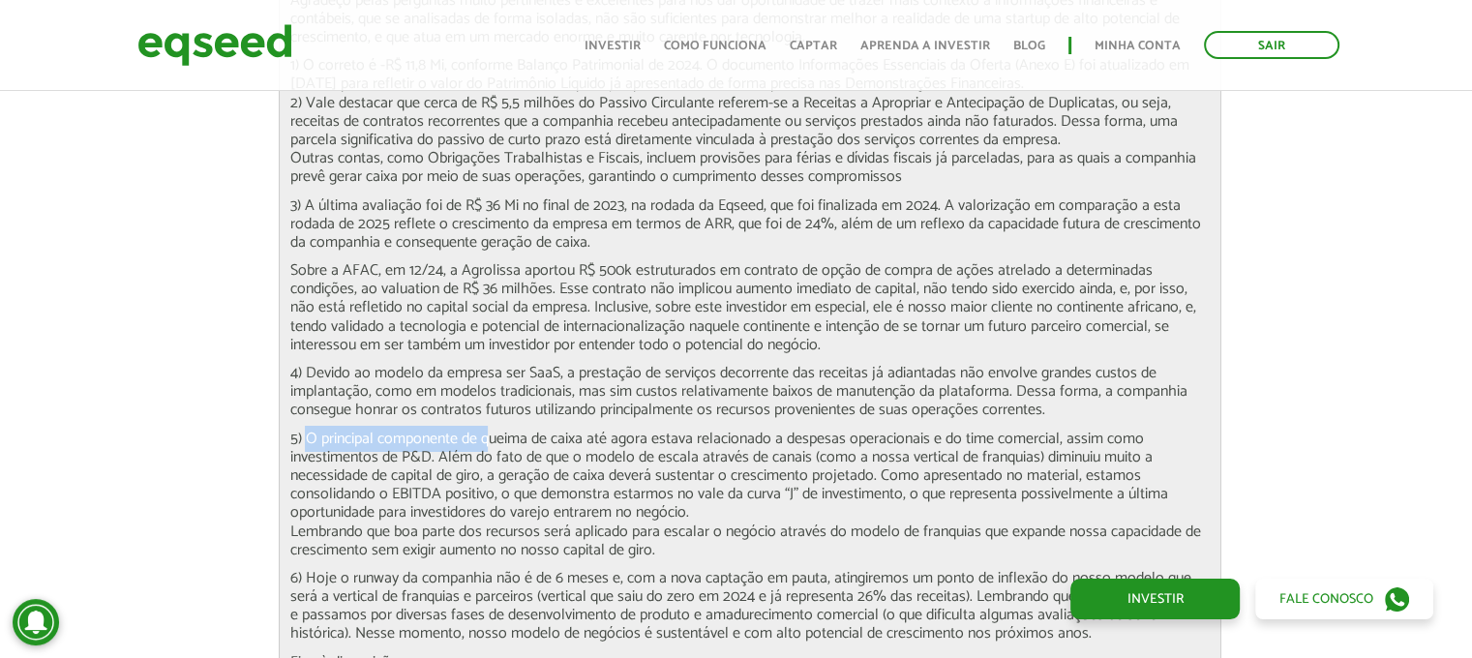
drag, startPoint x: 306, startPoint y: 431, endPoint x: 494, endPoint y: 432, distance: 188.7
click at [494, 432] on p "5) O principal componente de queima de caixa até agora estava relacionado a des…" at bounding box center [749, 495] width 921 height 130
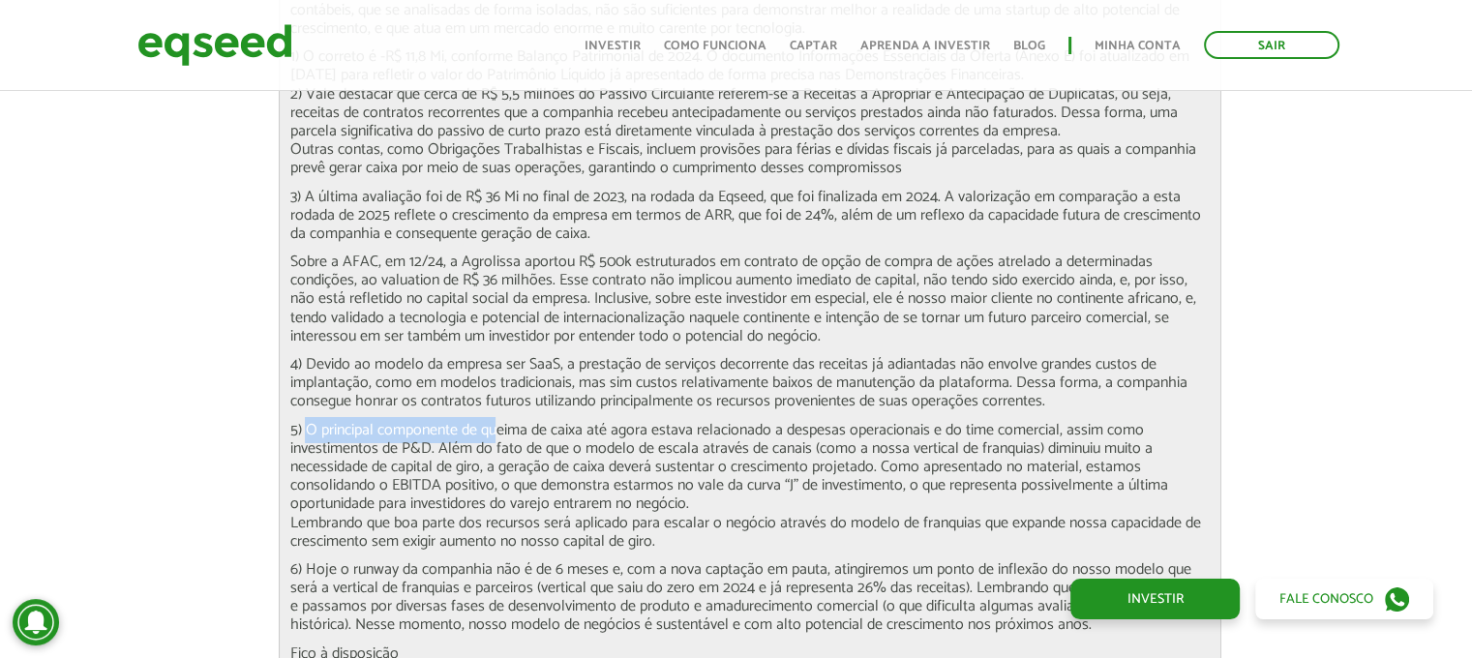
scroll to position [6999, 0]
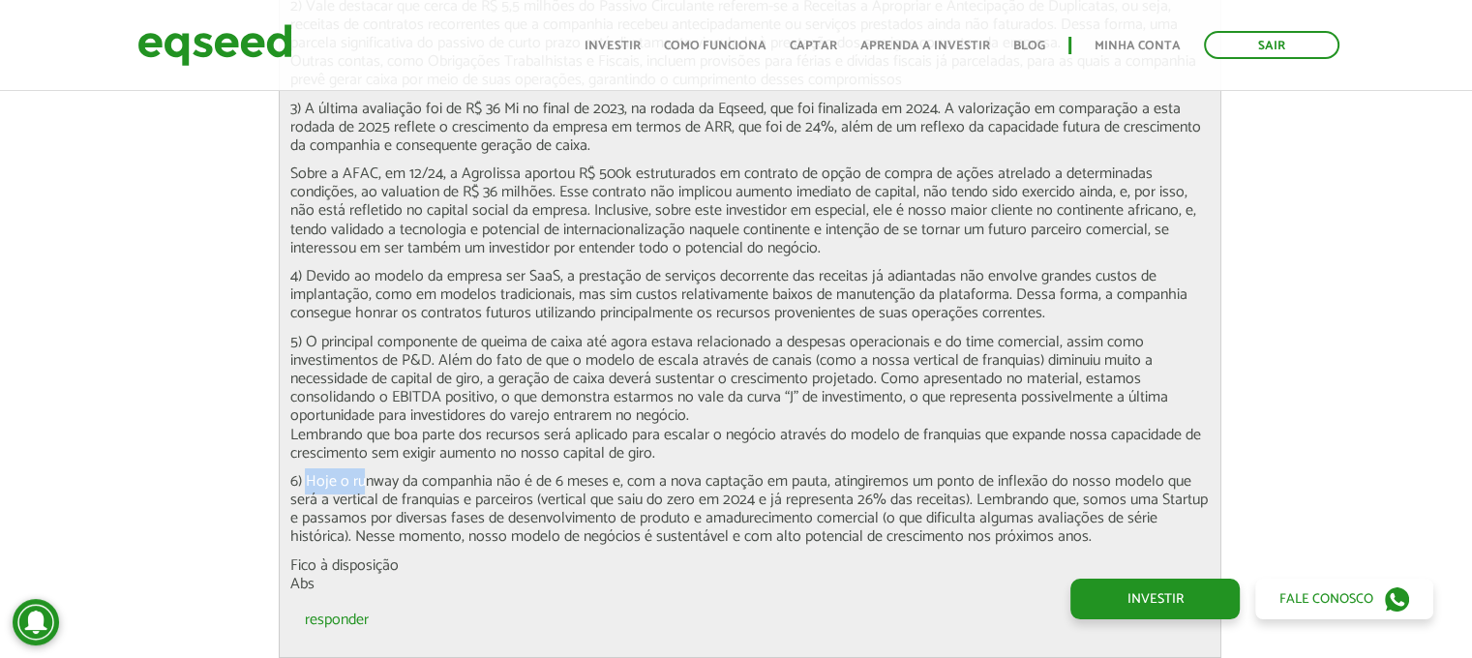
drag, startPoint x: 305, startPoint y: 474, endPoint x: 410, endPoint y: 479, distance: 105.6
click at [409, 479] on p "6) Hoje o runway da companhia não é de 6 meses e, com a nova captação em pauta,…" at bounding box center [749, 509] width 921 height 74
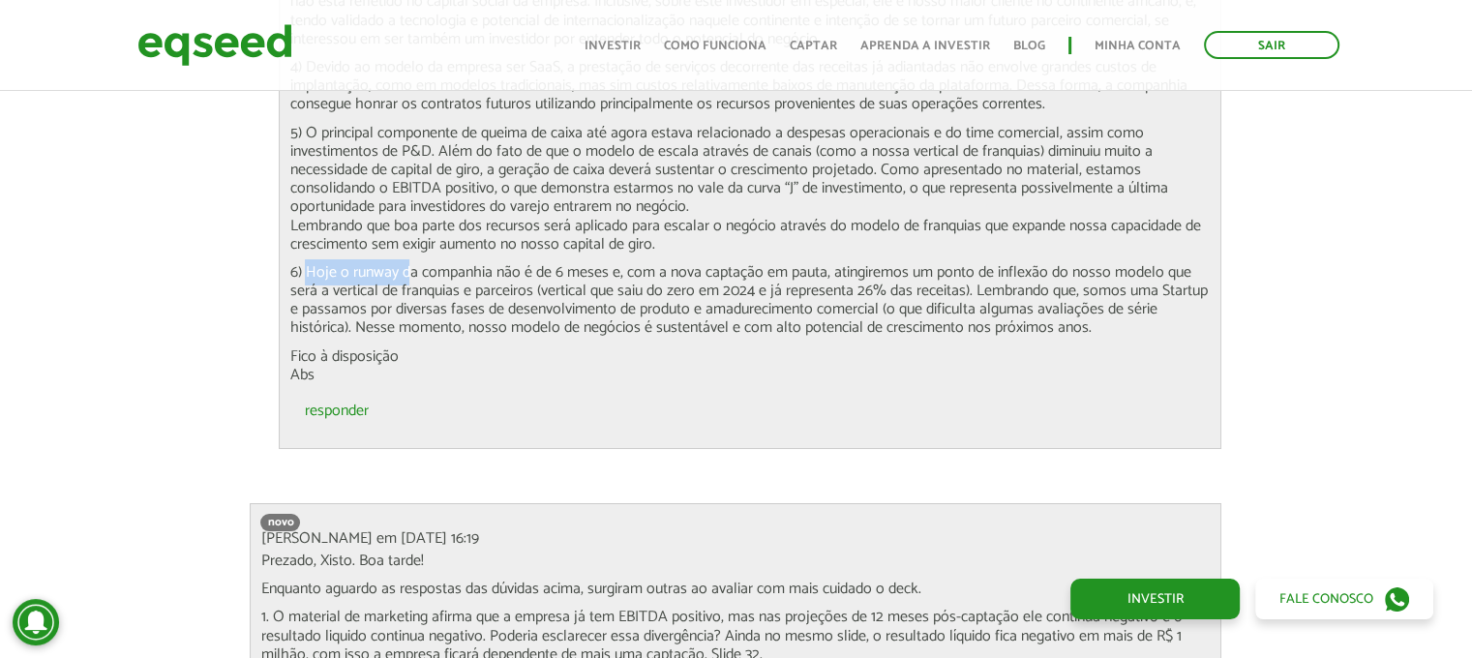
scroll to position [7483, 0]
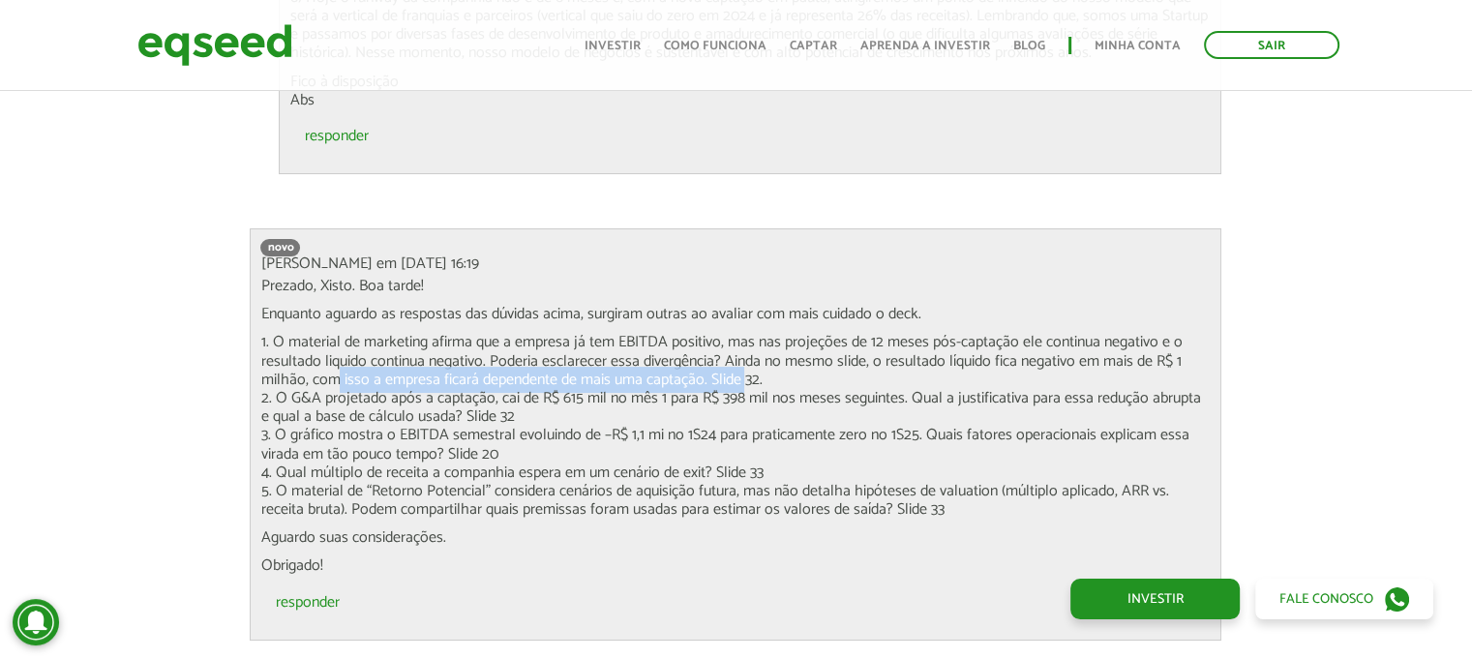
drag, startPoint x: 331, startPoint y: 373, endPoint x: 738, endPoint y: 372, distance: 407.3
click at [738, 372] on p "1. O material de marketing afirma que a empresa já tem EBITDA positivo, mas nas…" at bounding box center [735, 426] width 950 height 186
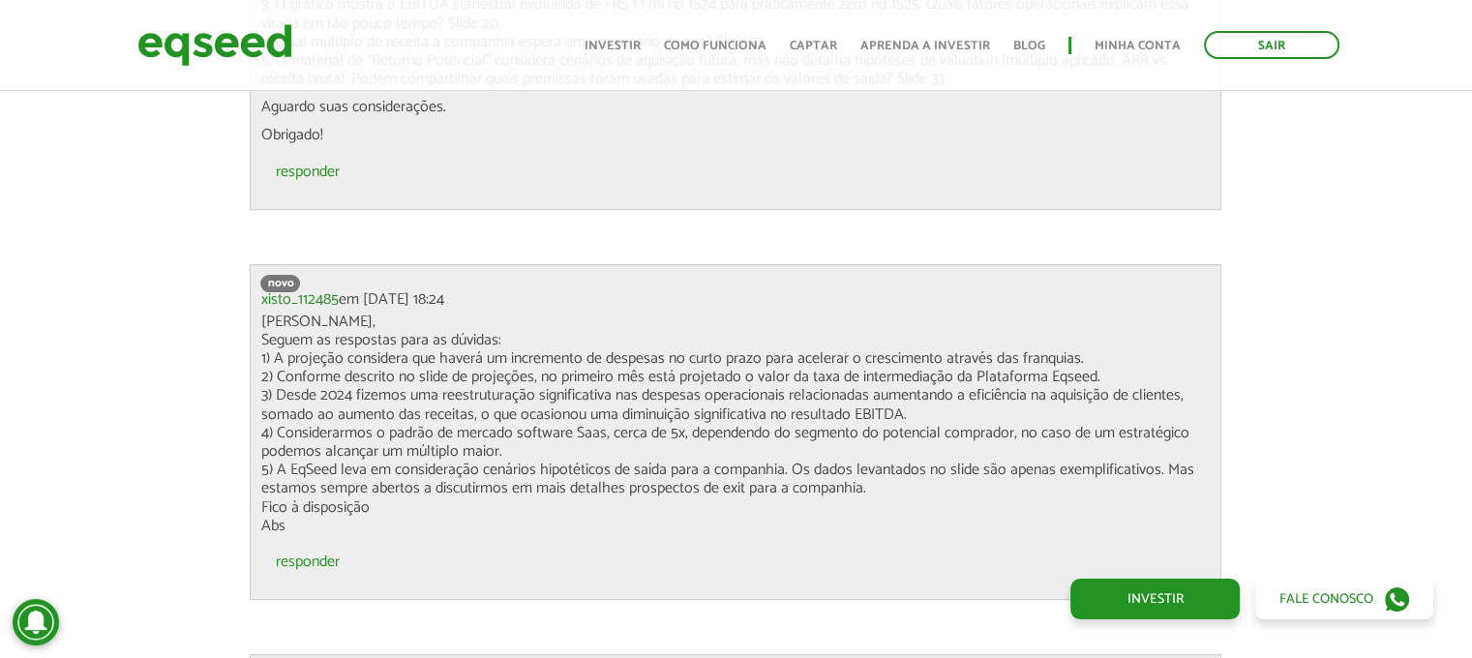
scroll to position [7966, 0]
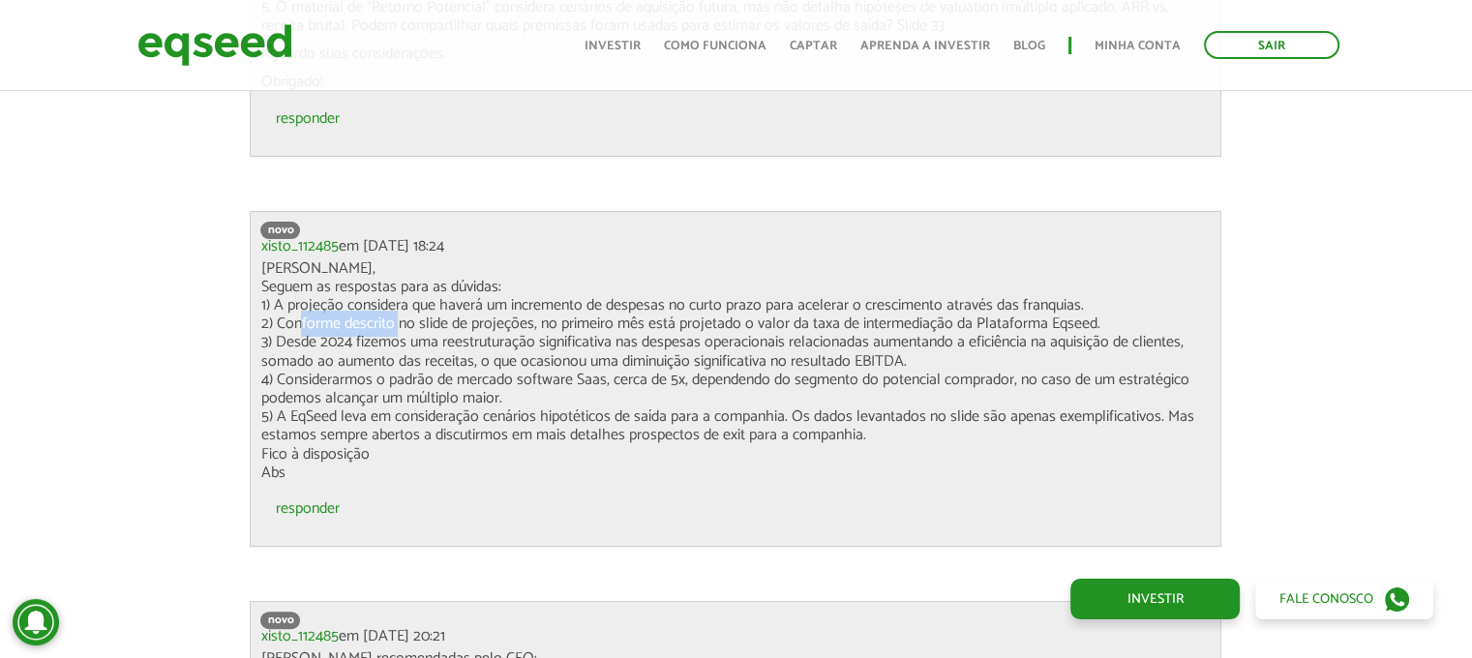
drag, startPoint x: 297, startPoint y: 323, endPoint x: 440, endPoint y: 319, distance: 143.2
click at [433, 320] on p "Ola Luiz, Seguem as respostas para as dúvidas: 1) A projeção considera que have…" at bounding box center [735, 370] width 950 height 223
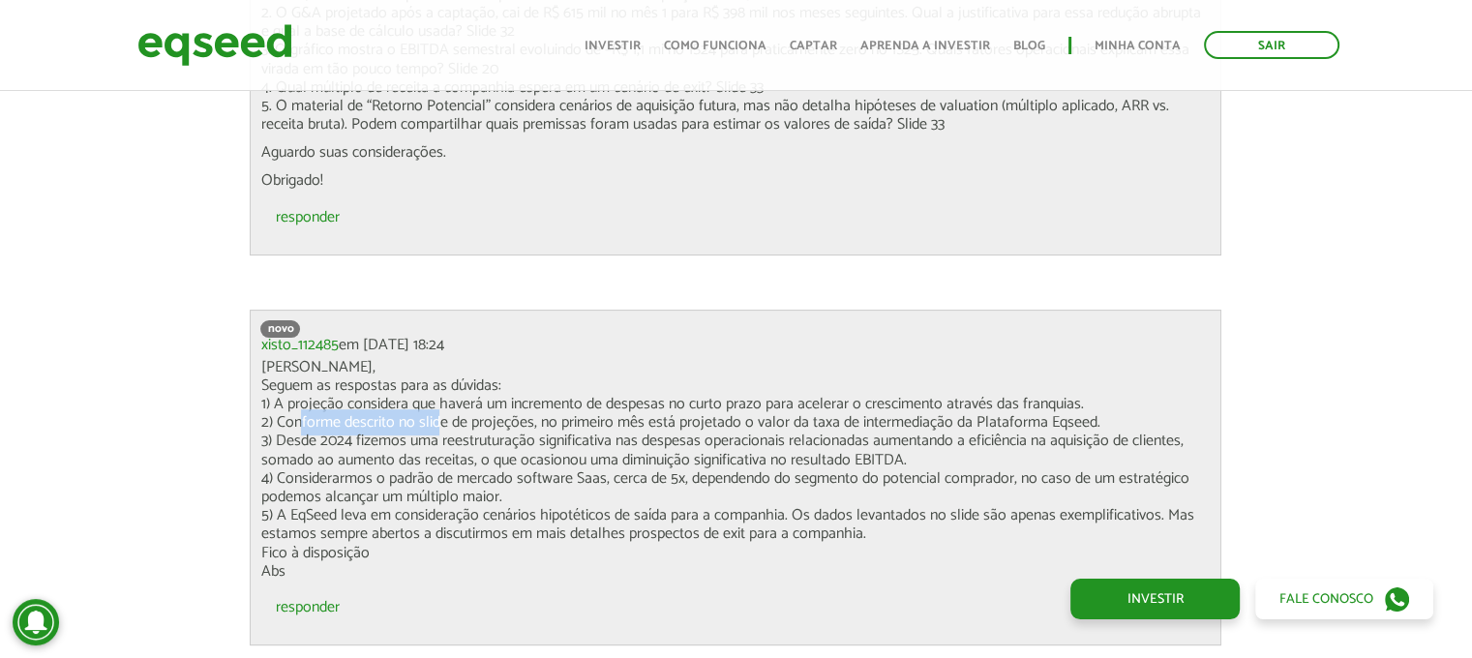
scroll to position [7870, 0]
drag, startPoint x: 290, startPoint y: 441, endPoint x: 389, endPoint y: 438, distance: 98.7
click at [379, 438] on p "Ola Luiz, Seguem as respostas para as dúvidas: 1) A projeção considera que have…" at bounding box center [735, 467] width 950 height 223
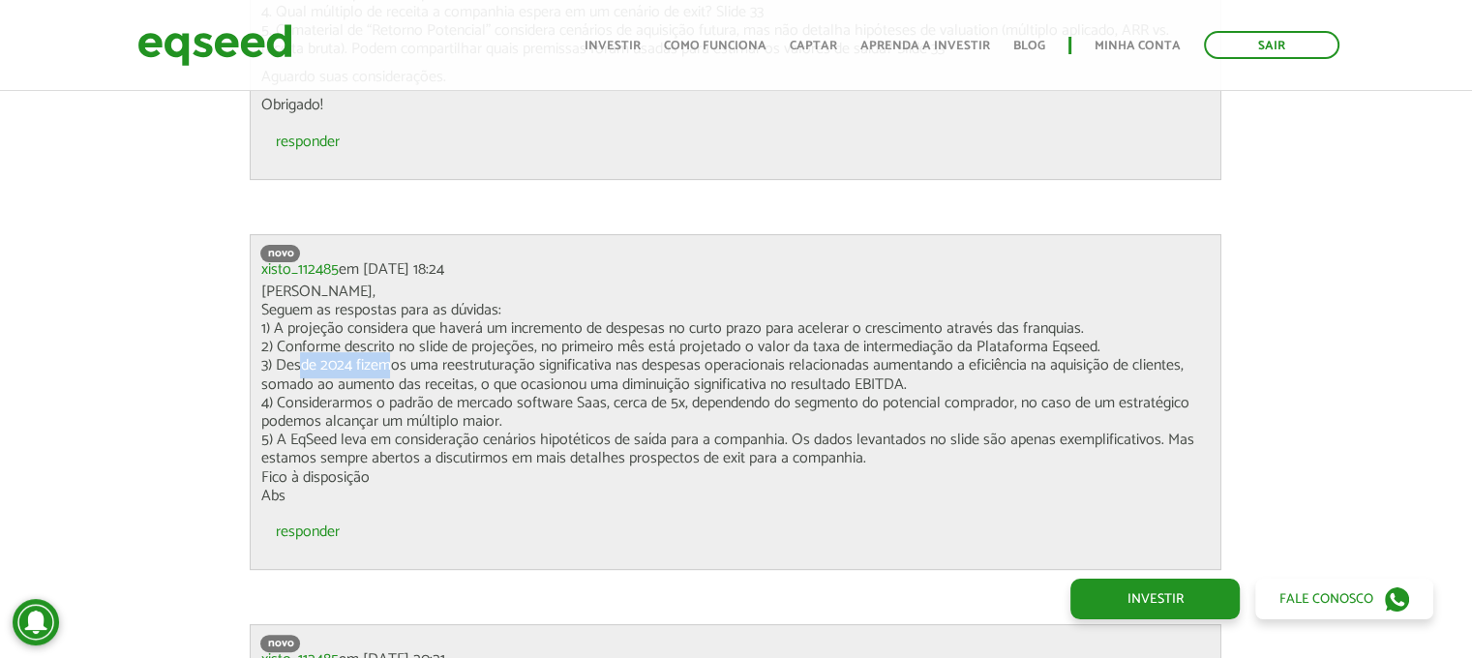
scroll to position [7966, 0]
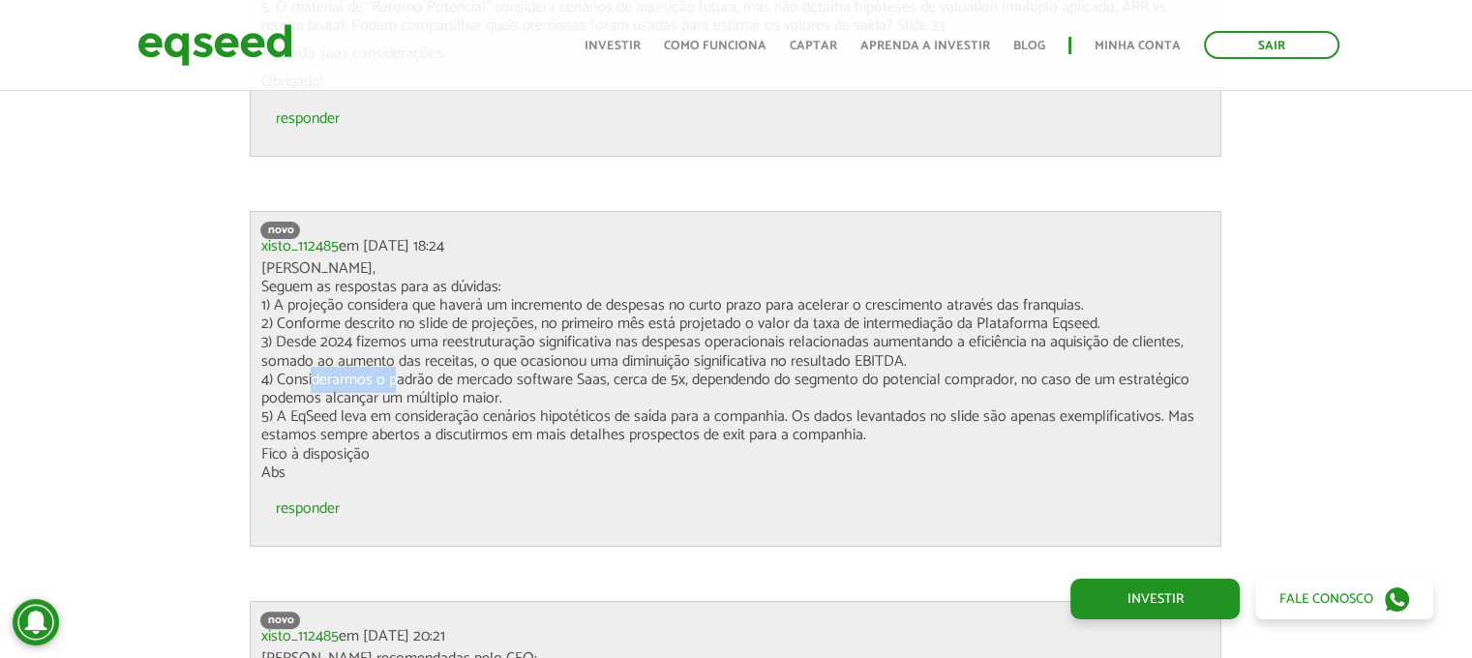
drag, startPoint x: 317, startPoint y: 372, endPoint x: 421, endPoint y: 372, distance: 103.5
click at [415, 372] on p "Ola Luiz, Seguem as respostas para as dúvidas: 1) A projeção considera que have…" at bounding box center [735, 370] width 950 height 223
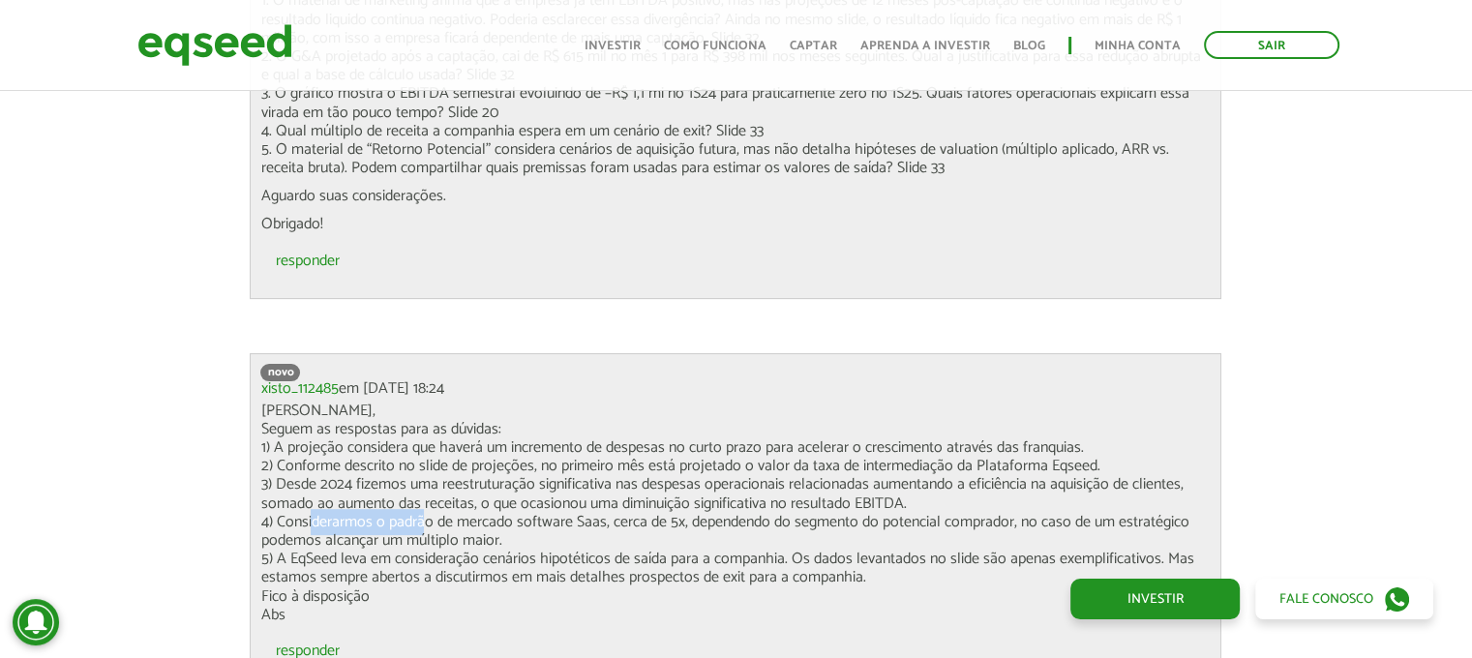
scroll to position [7870, 0]
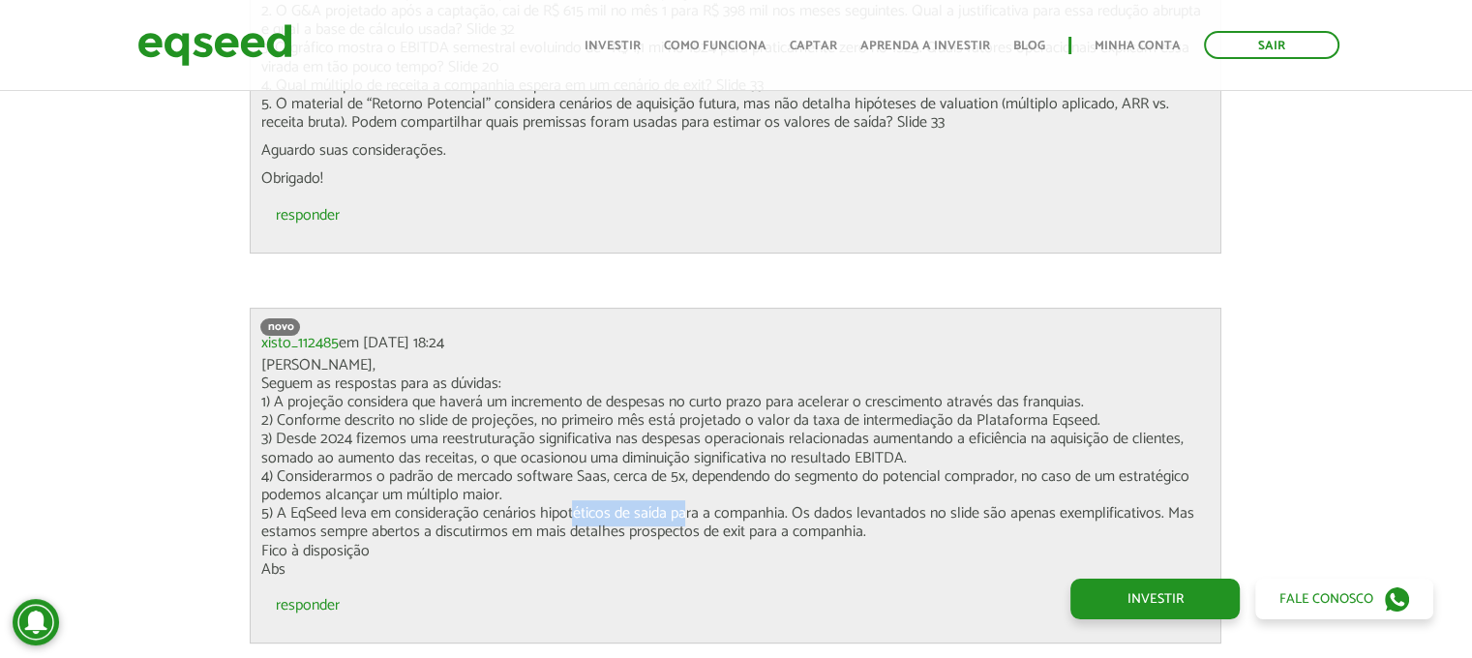
drag, startPoint x: 569, startPoint y: 511, endPoint x: 674, endPoint y: 512, distance: 105.5
click at [674, 512] on p "Ola Luiz, Seguem as respostas para as dúvidas: 1) A projeção considera que have…" at bounding box center [735, 467] width 950 height 223
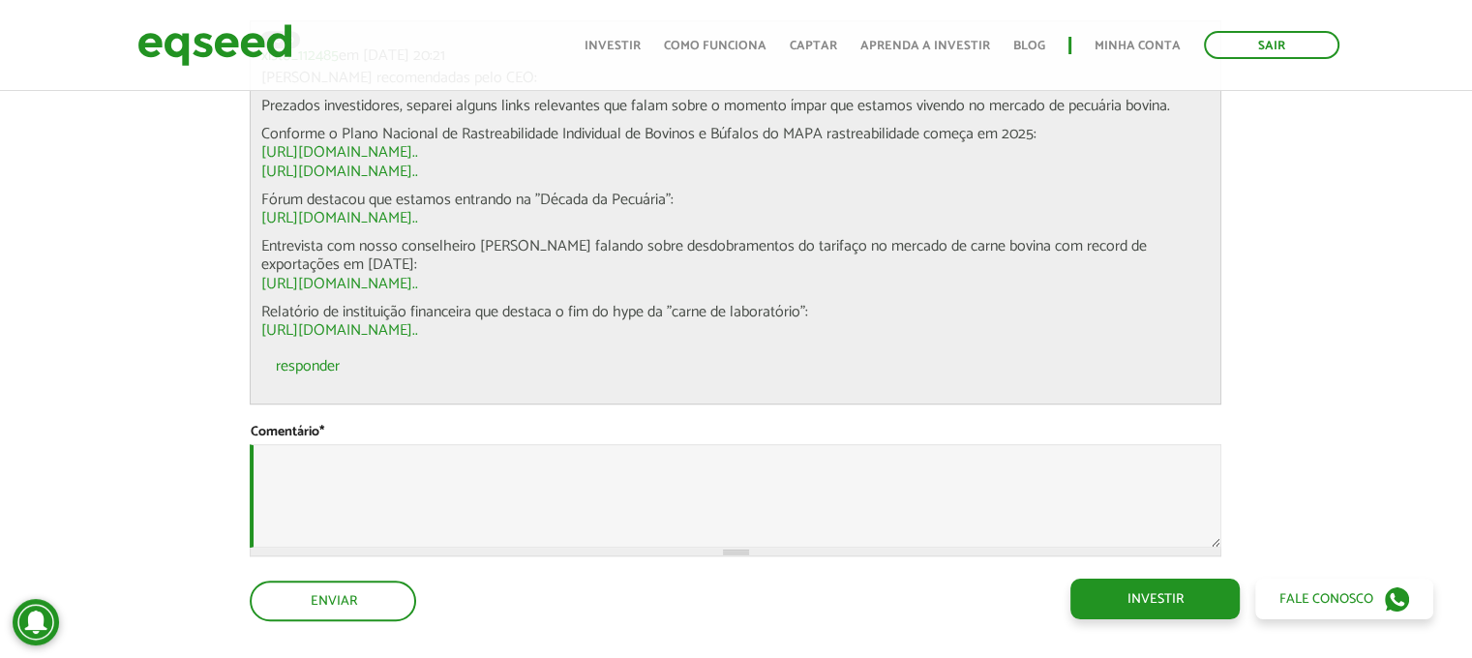
scroll to position [8450, 0]
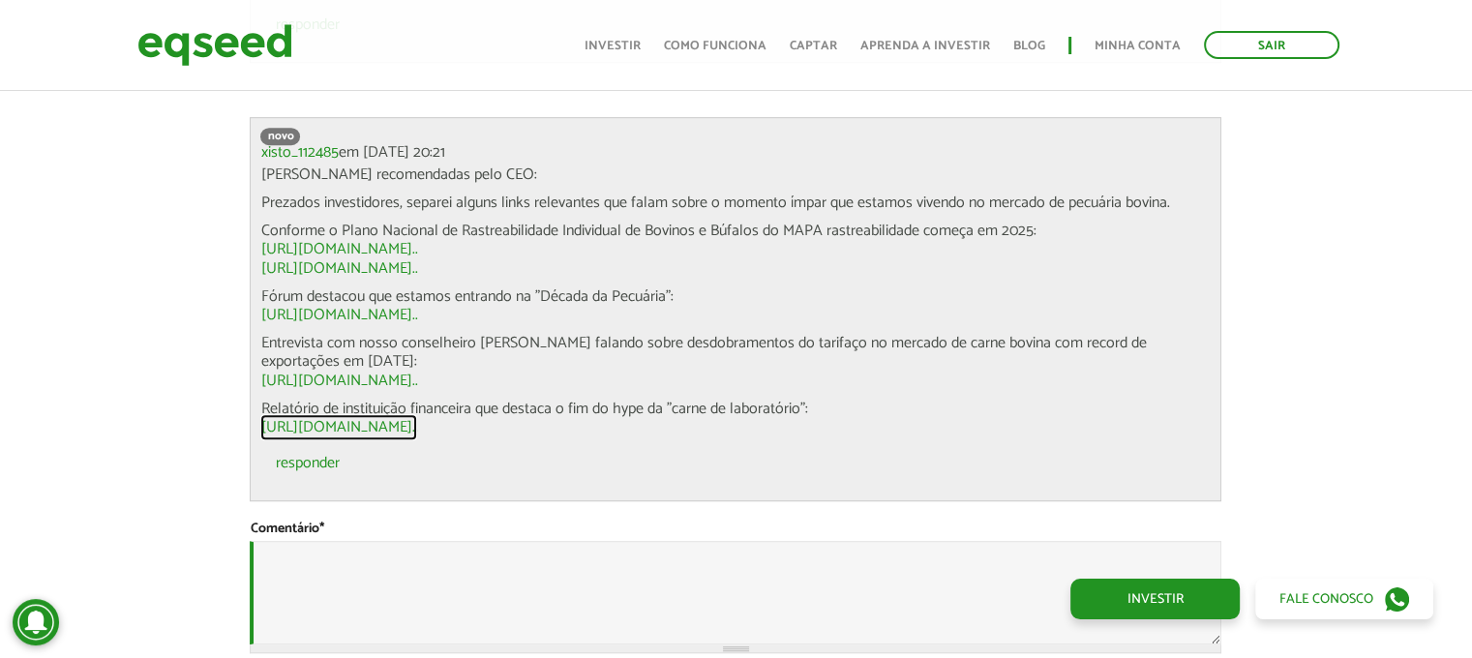
click at [417, 427] on link "https://agfeed.com.br/agtech/feijao-com-arroz-no-prato-sem-bife-de-labor..." at bounding box center [338, 427] width 157 height 15
drag, startPoint x: 765, startPoint y: 423, endPoint x: 263, endPoint y: 169, distance: 562.5
click at [263, 169] on div "Leituras recomendadas pelo CEO: Prezados investidores, separei alguns links rel…" at bounding box center [735, 300] width 950 height 271
click at [263, 169] on p "Leituras recomendadas pelo CEO:" at bounding box center [735, 174] width 950 height 18
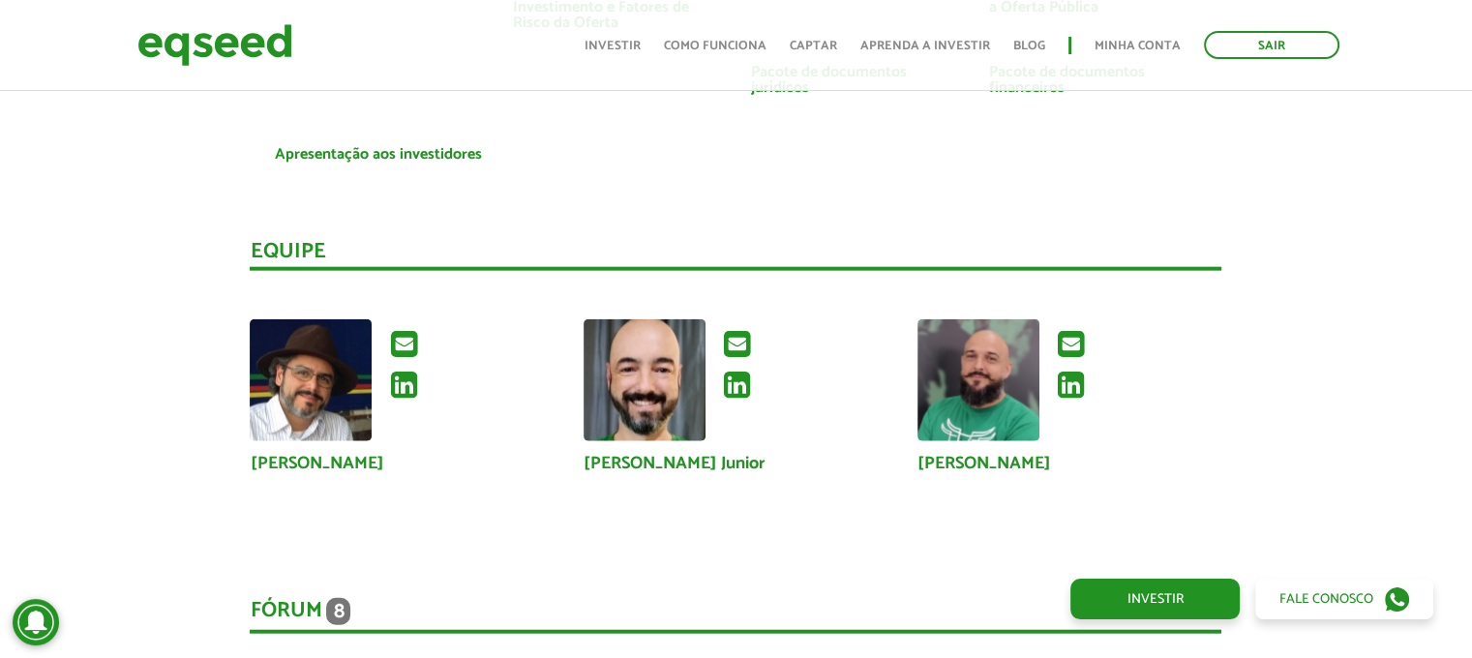
scroll to position [4580, 0]
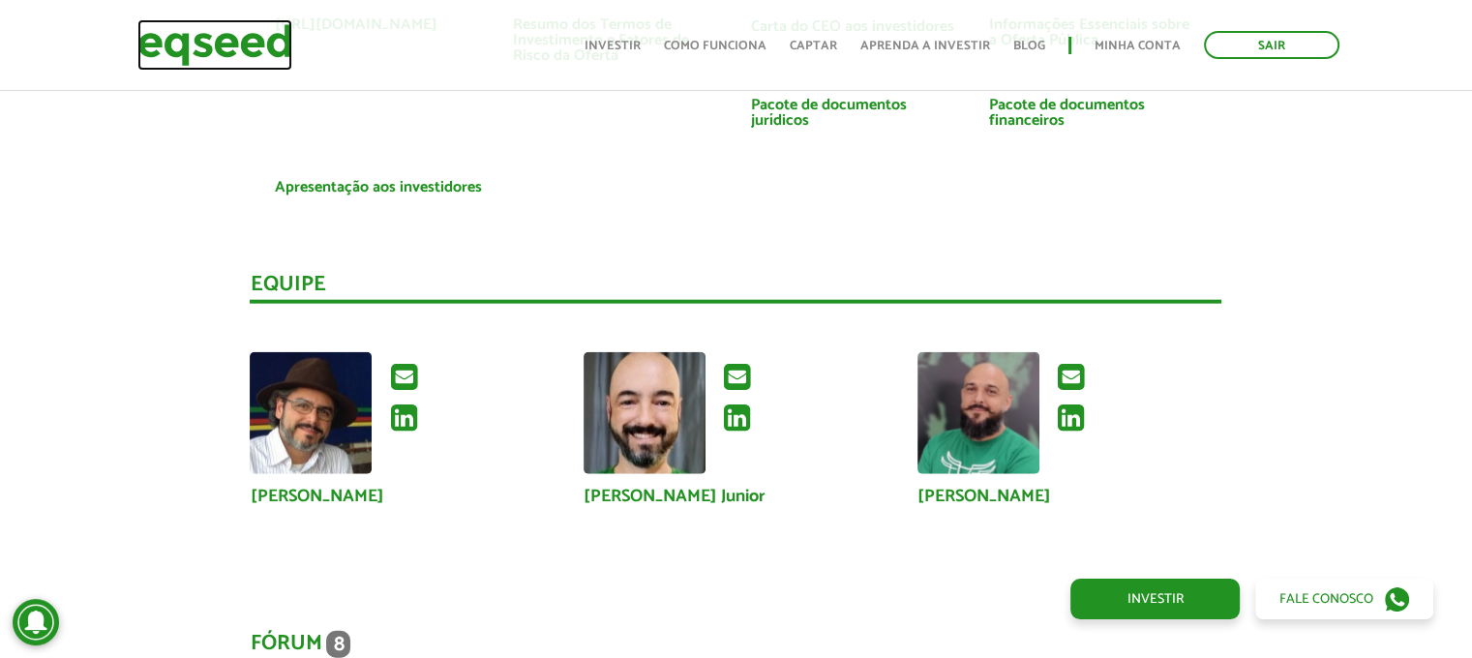
click at [254, 53] on img at bounding box center [214, 44] width 155 height 51
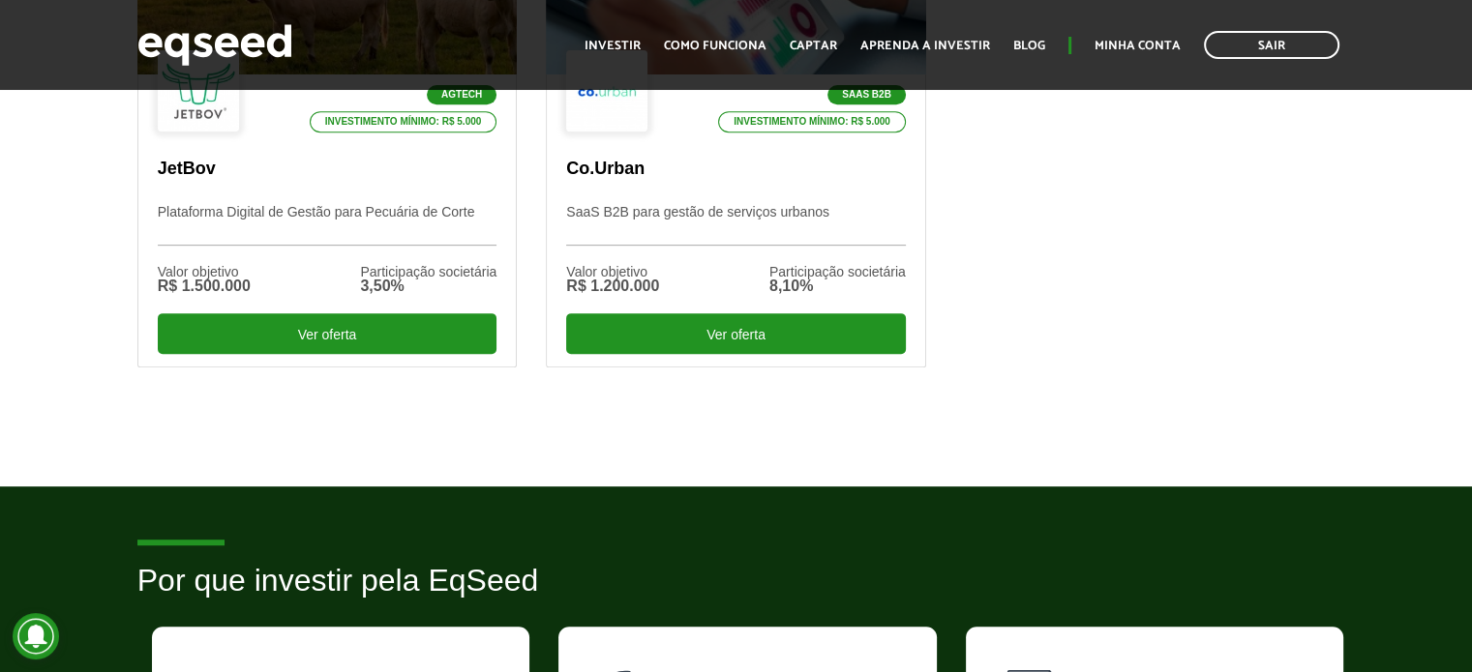
scroll to position [677, 0]
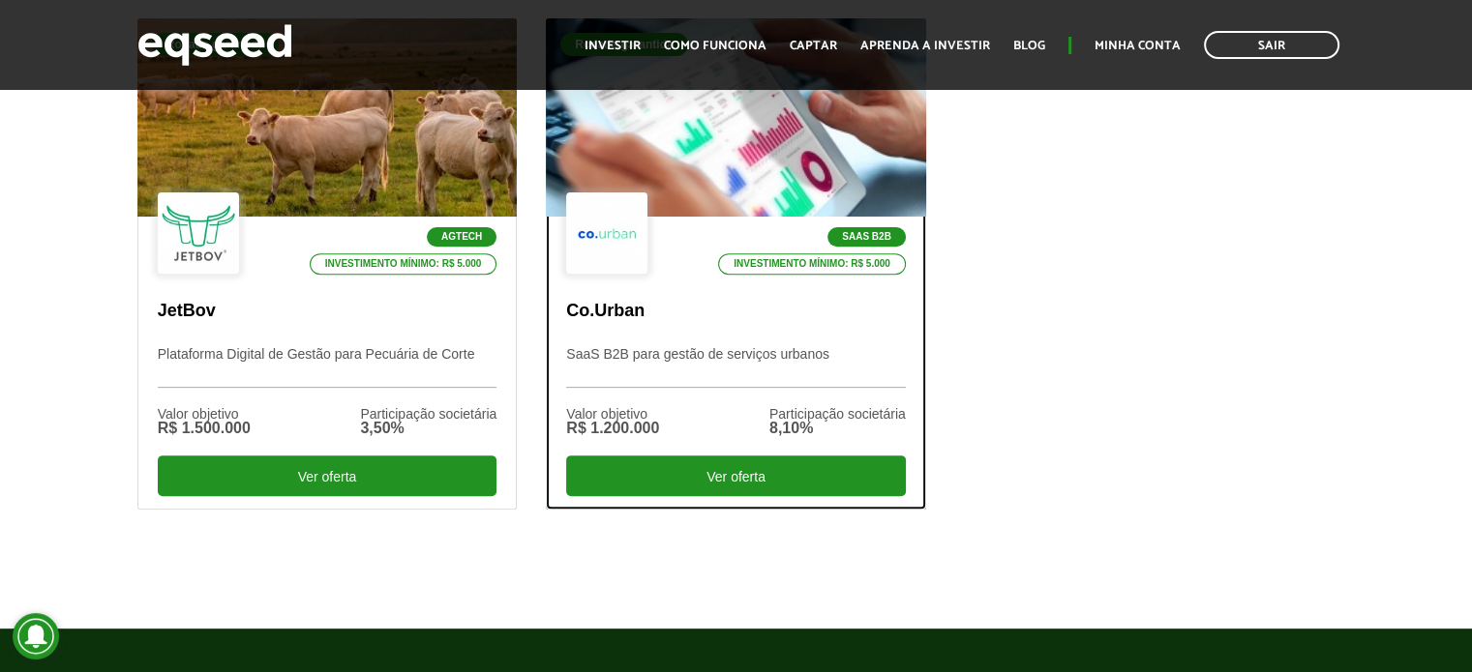
click at [740, 353] on p "SaaS B2B para gestão de serviços urbanos" at bounding box center [736, 367] width 340 height 42
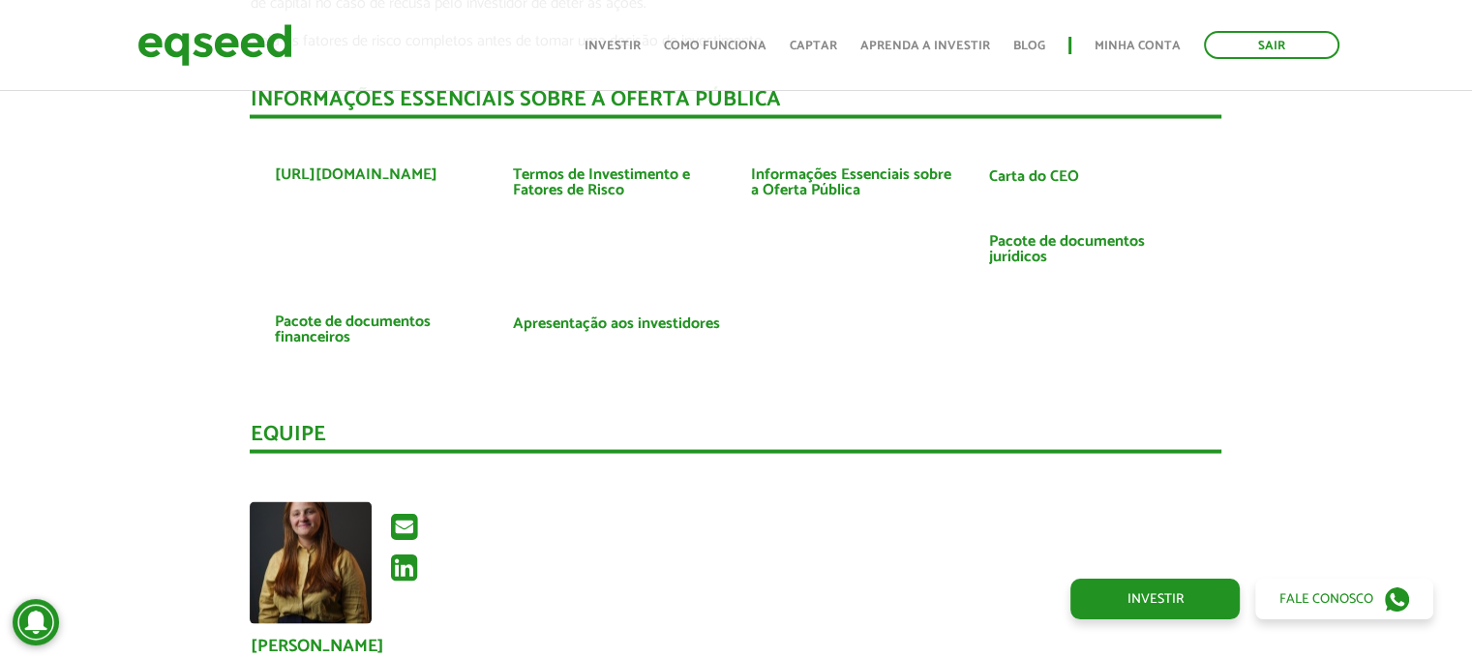
scroll to position [3834, 0]
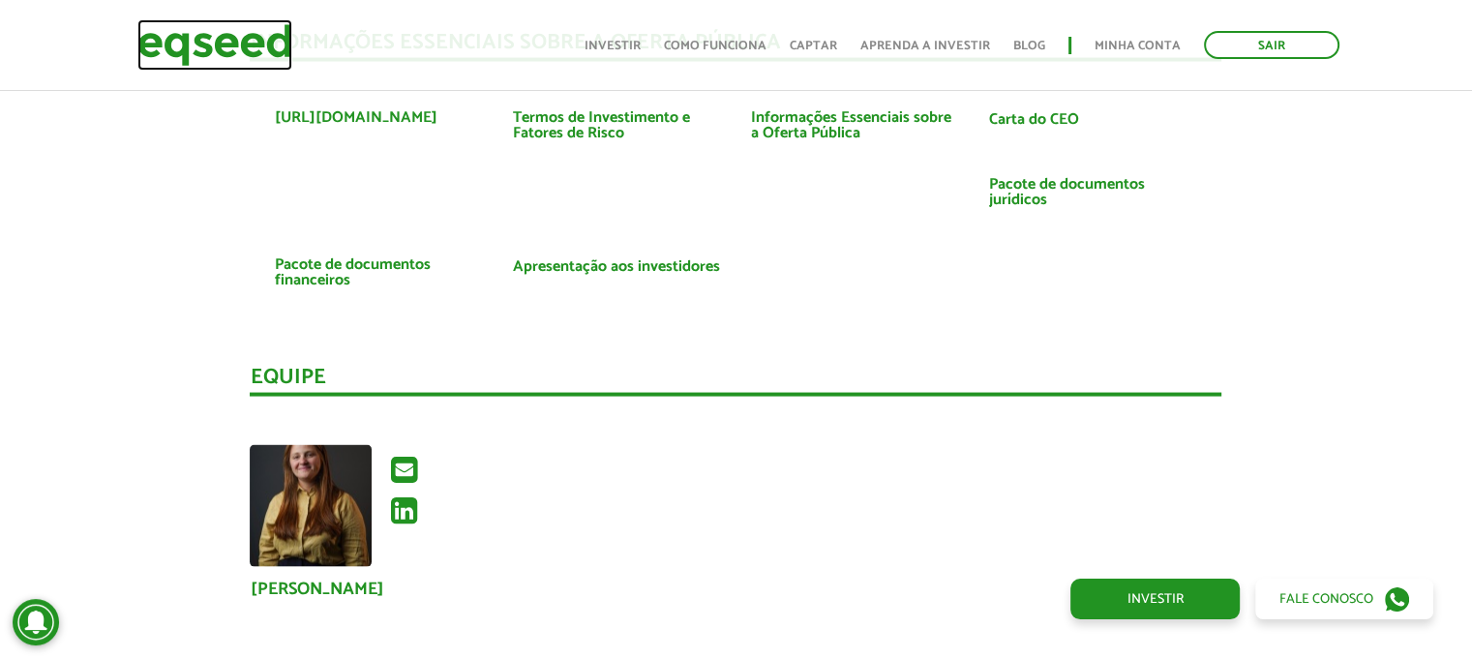
click at [244, 53] on img at bounding box center [214, 44] width 155 height 51
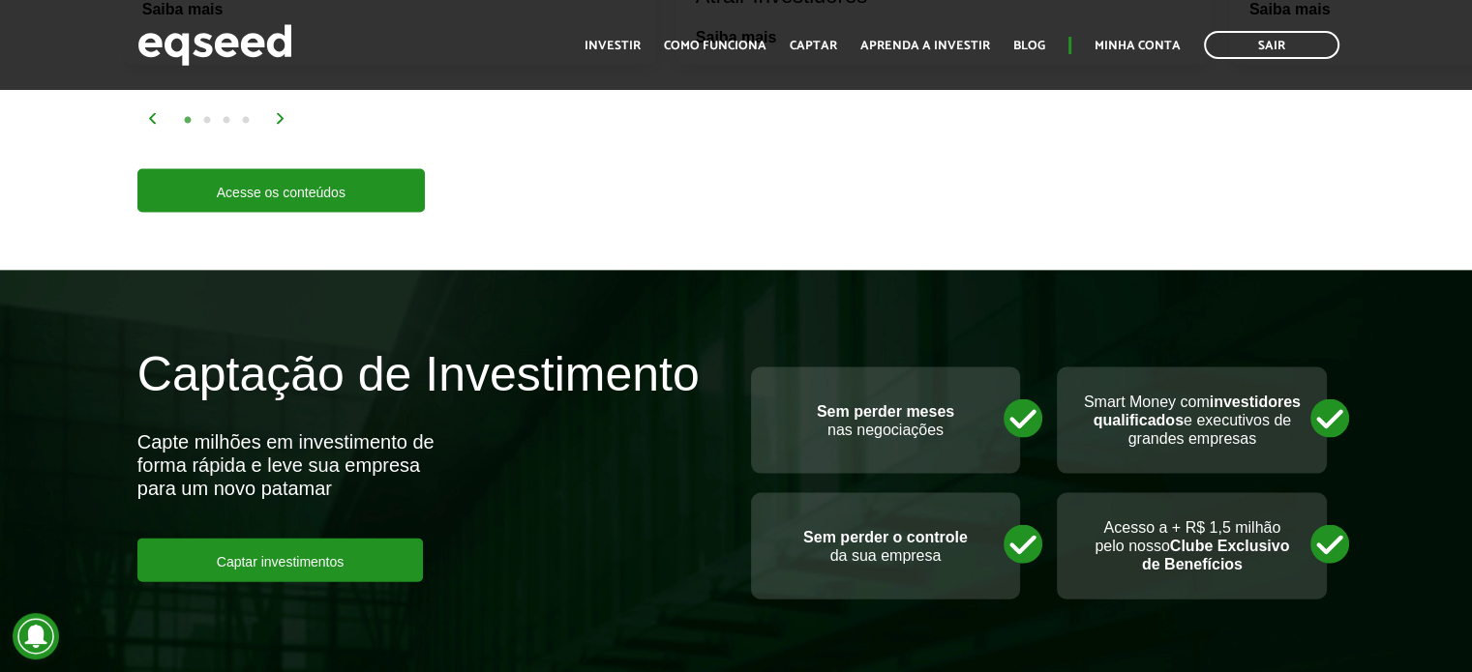
scroll to position [3677, 0]
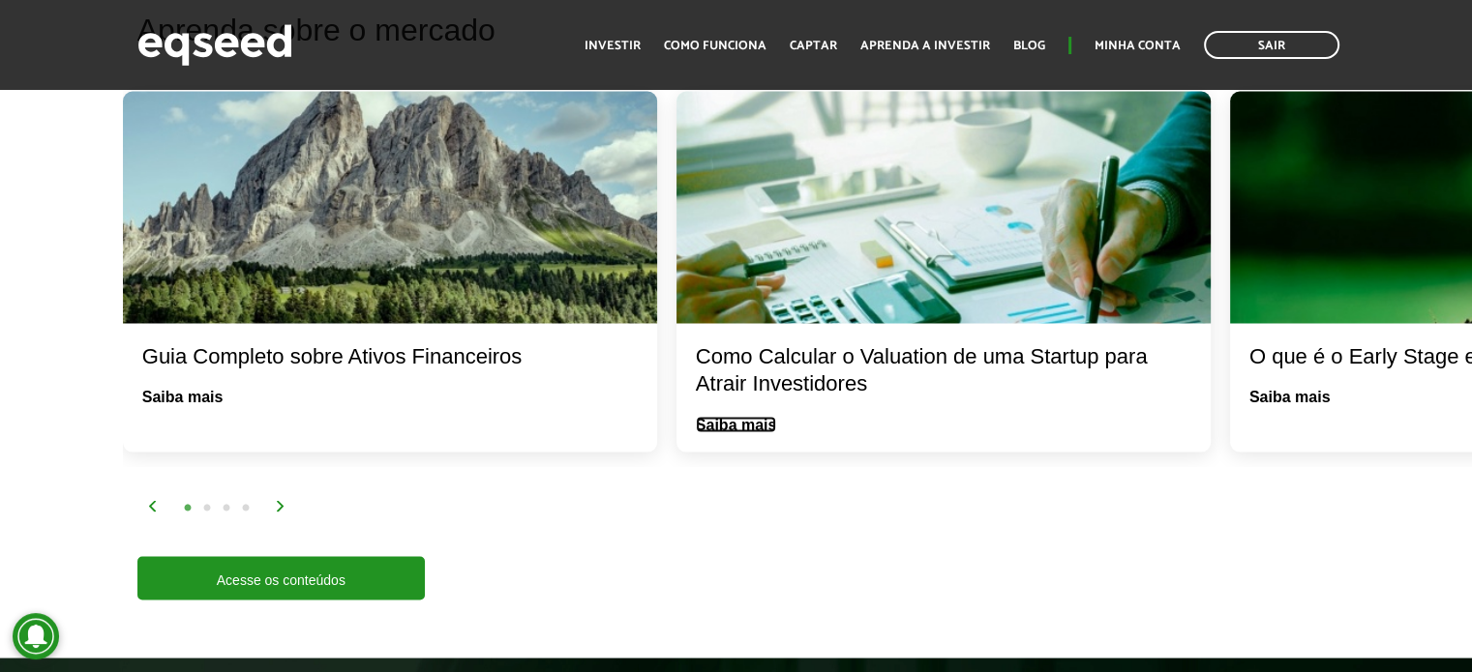
click at [740, 417] on link "Saiba mais" at bounding box center [736, 424] width 81 height 15
